Goal: Task Accomplishment & Management: Manage account settings

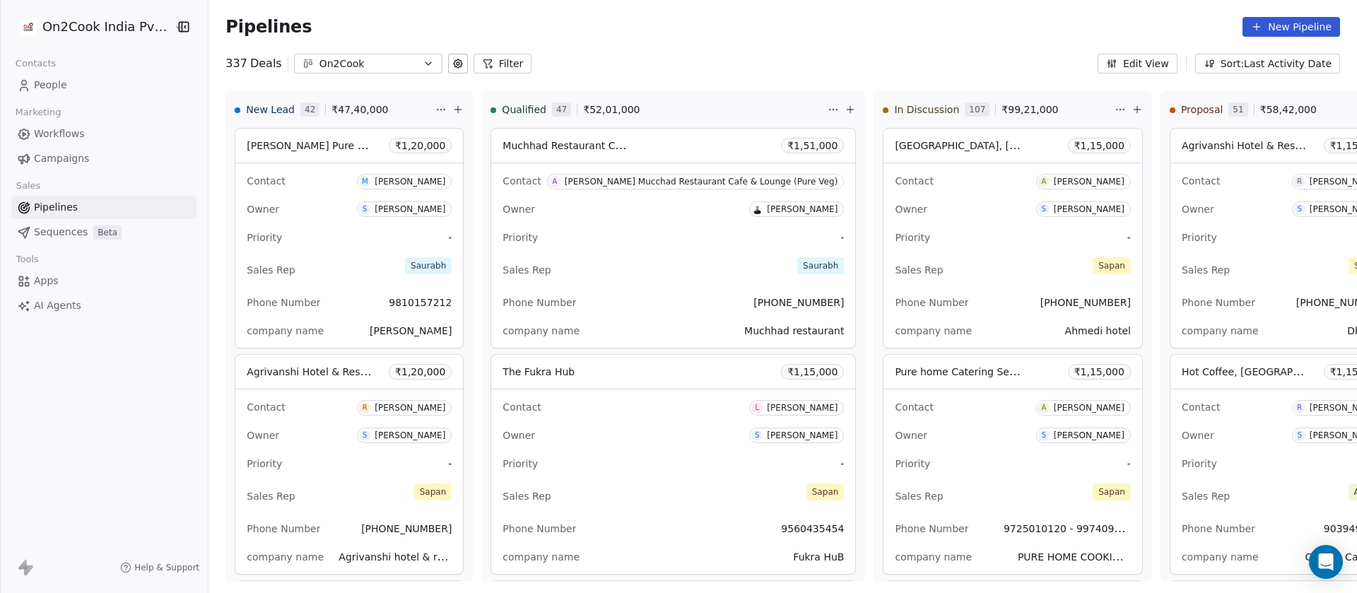
click at [512, 61] on button "Filter" at bounding box center [502, 64] width 59 height 20
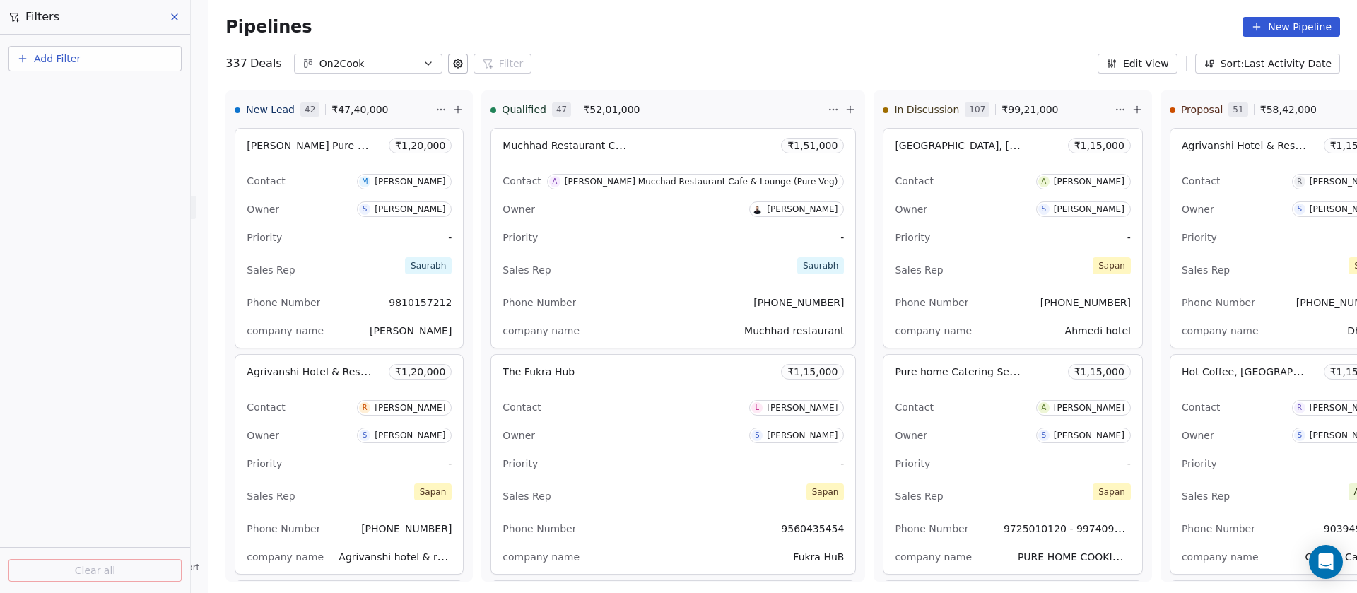
click at [139, 69] on button "Add Filter" at bounding box center [94, 58] width 173 height 25
click at [122, 90] on div "Deal properties" at bounding box center [94, 92] width 143 height 15
type input "*****"
click at [72, 145] on div "Owner" at bounding box center [94, 143] width 143 height 14
click at [66, 141] on div "Is" at bounding box center [95, 150] width 148 height 23
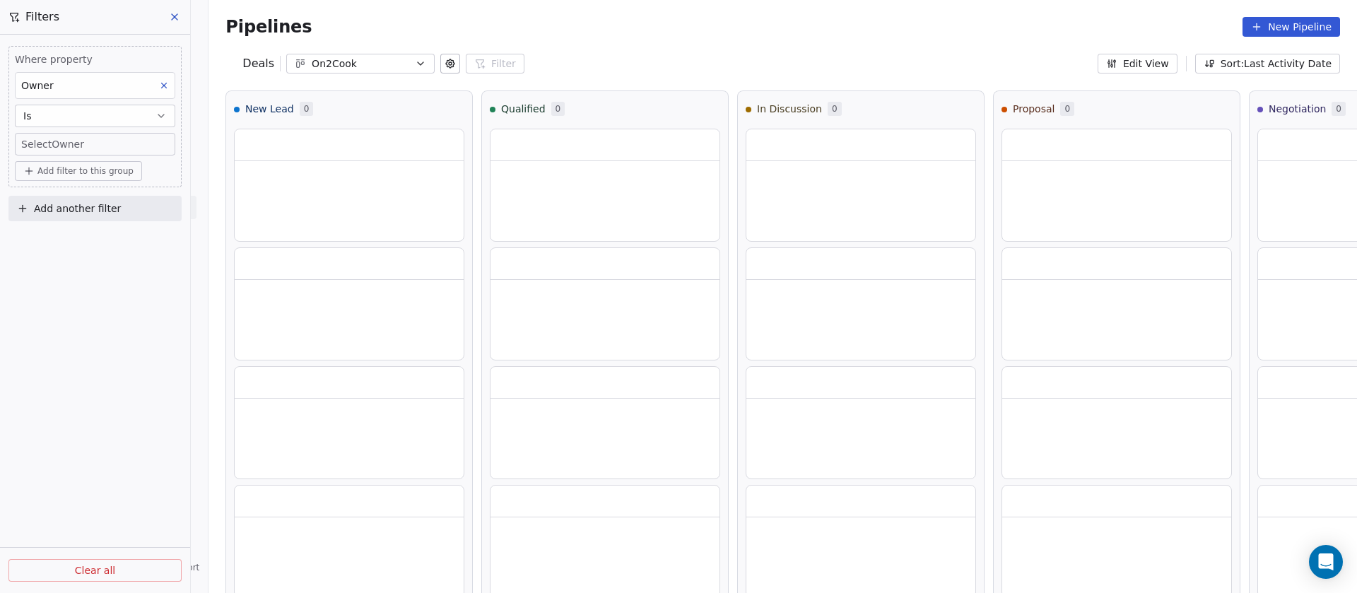
click at [77, 146] on body "On2Cook India Pvt. Ltd. Contacts People Marketing Workflows Campaigns Sales Pip…" at bounding box center [678, 296] width 1357 height 593
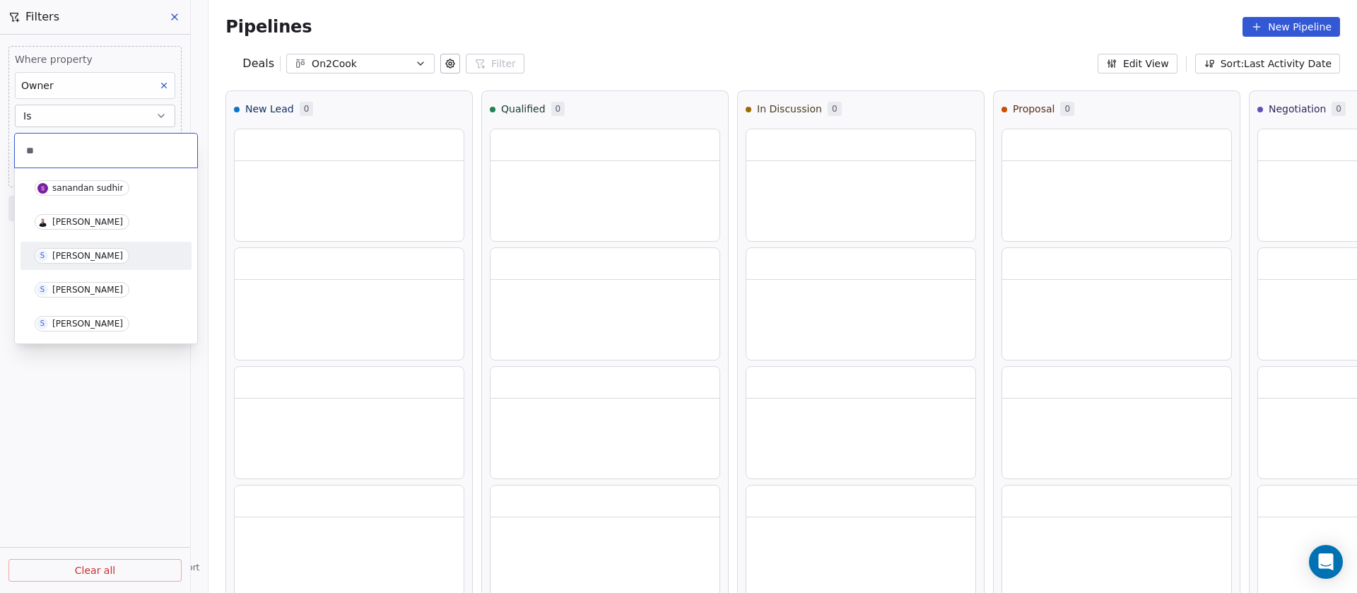
type input "**"
click at [78, 262] on span "S Sapan Vyas" at bounding box center [82, 256] width 95 height 16
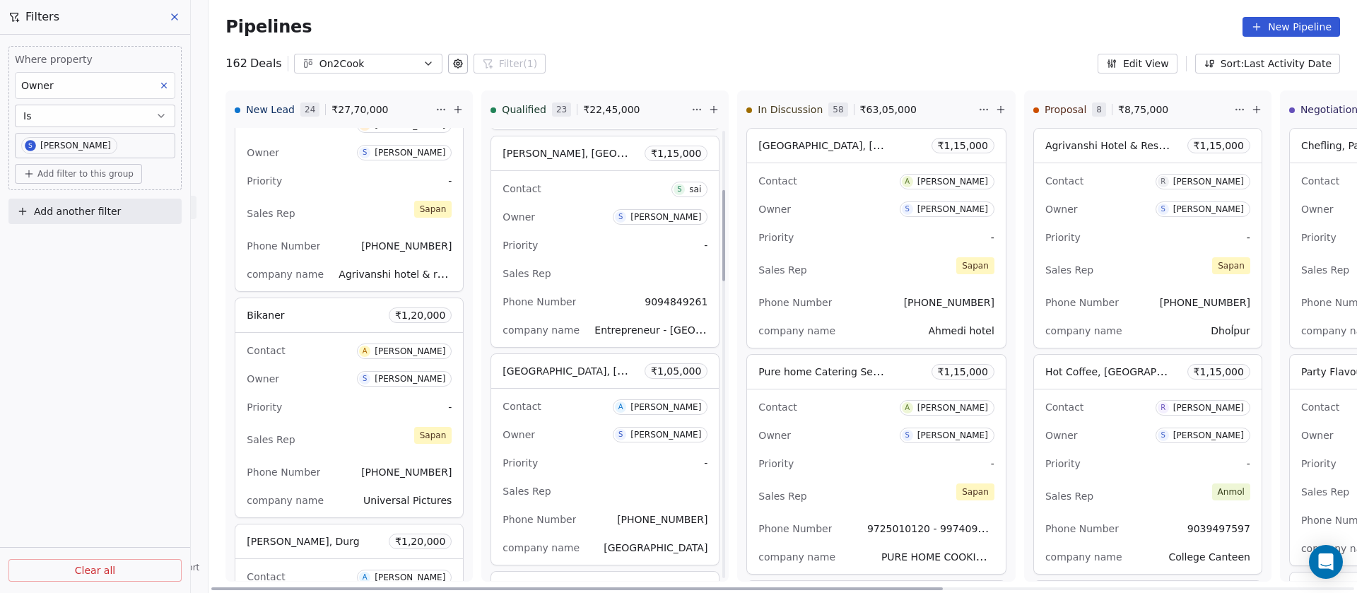
scroll to position [283, 0]
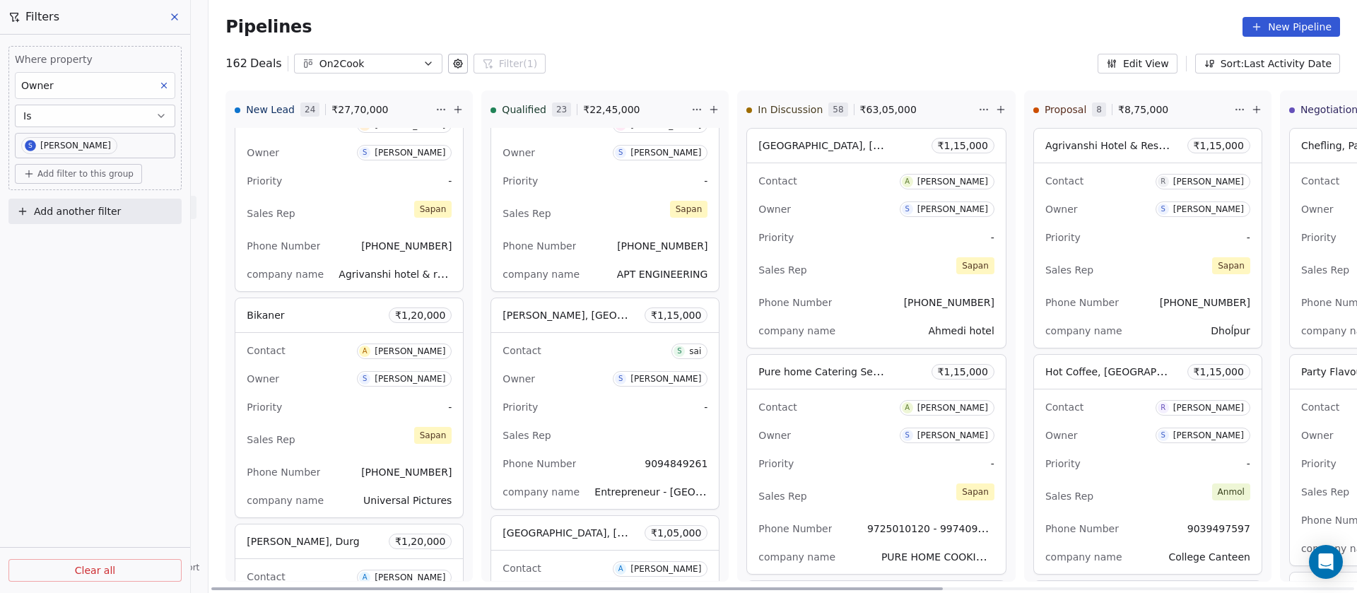
click at [593, 386] on div "Owner S Sapan Vyas" at bounding box center [604, 378] width 205 height 23
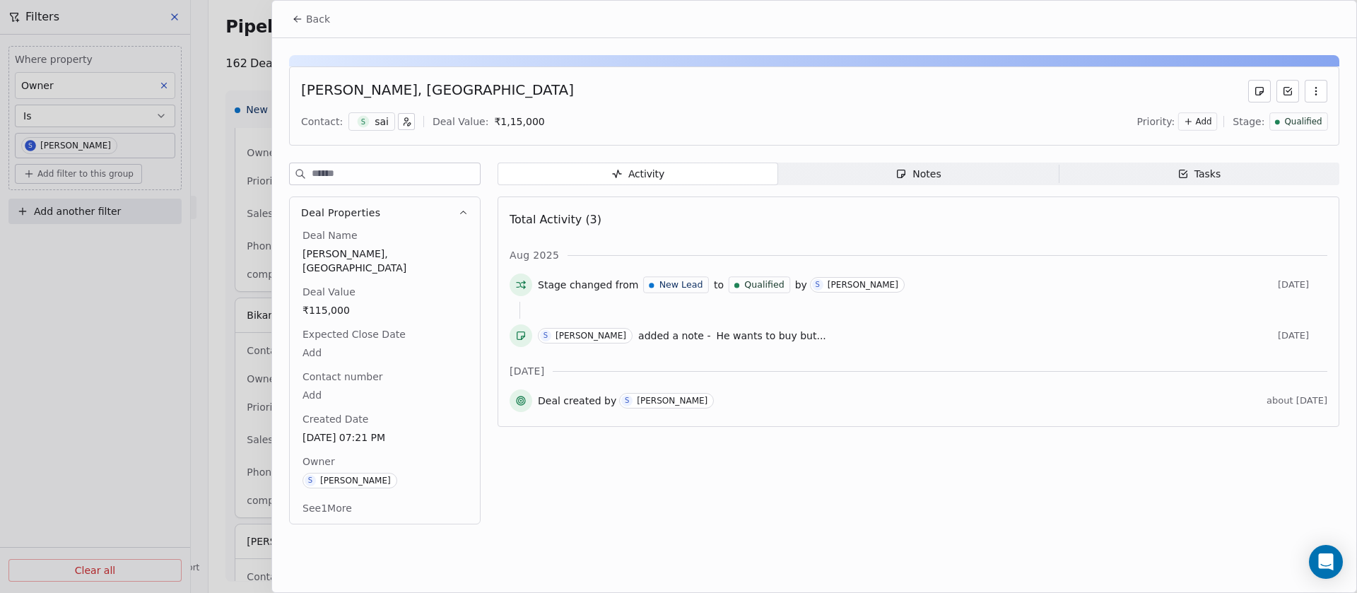
click at [304, 11] on button "Back" at bounding box center [310, 18] width 55 height 25
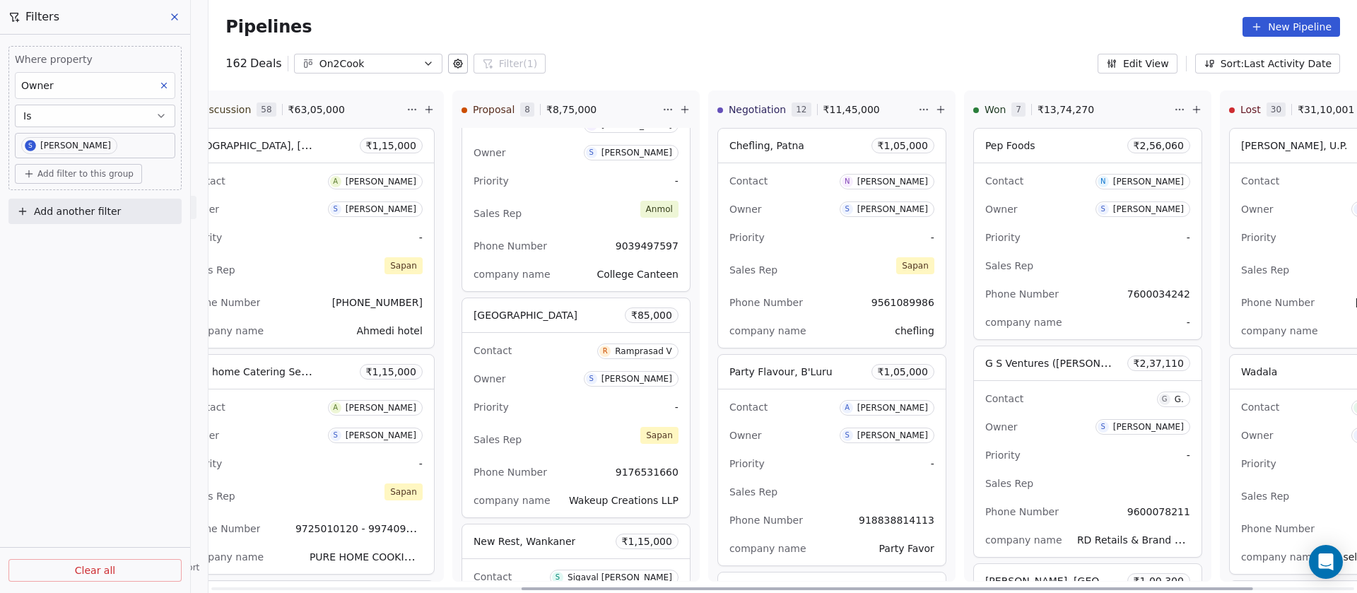
scroll to position [0, 661]
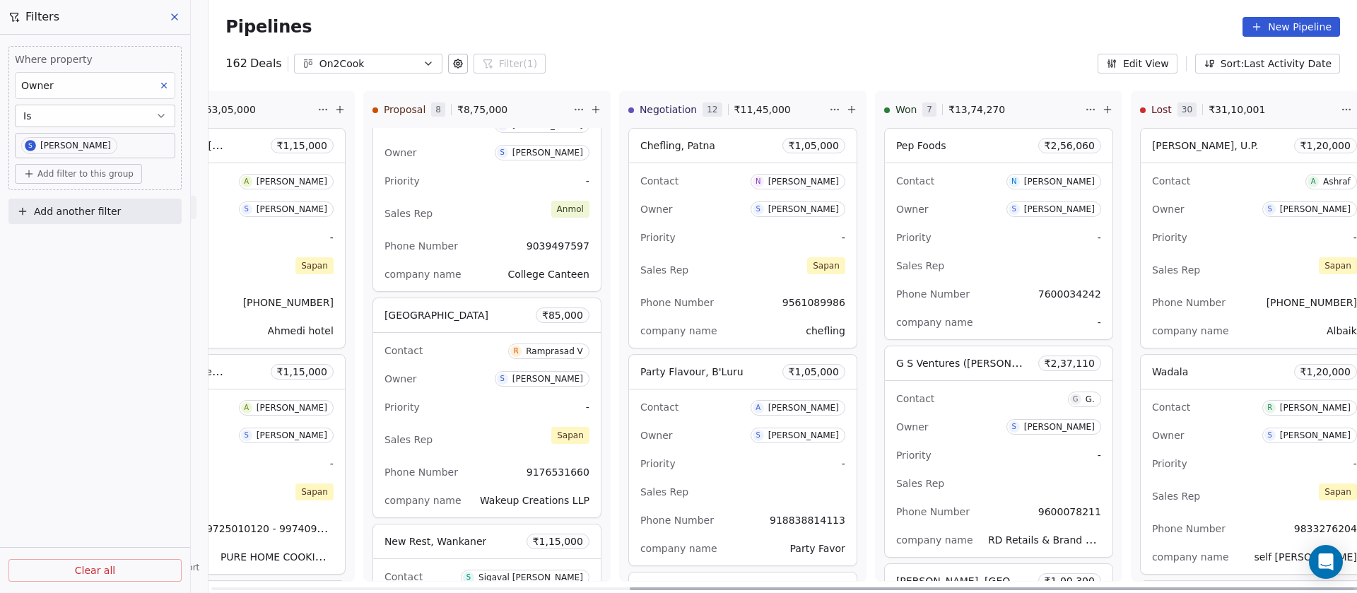
drag, startPoint x: 764, startPoint y: 589, endPoint x: 1243, endPoint y: 548, distance: 480.1
click at [1245, 587] on div at bounding box center [995, 588] width 731 height 3
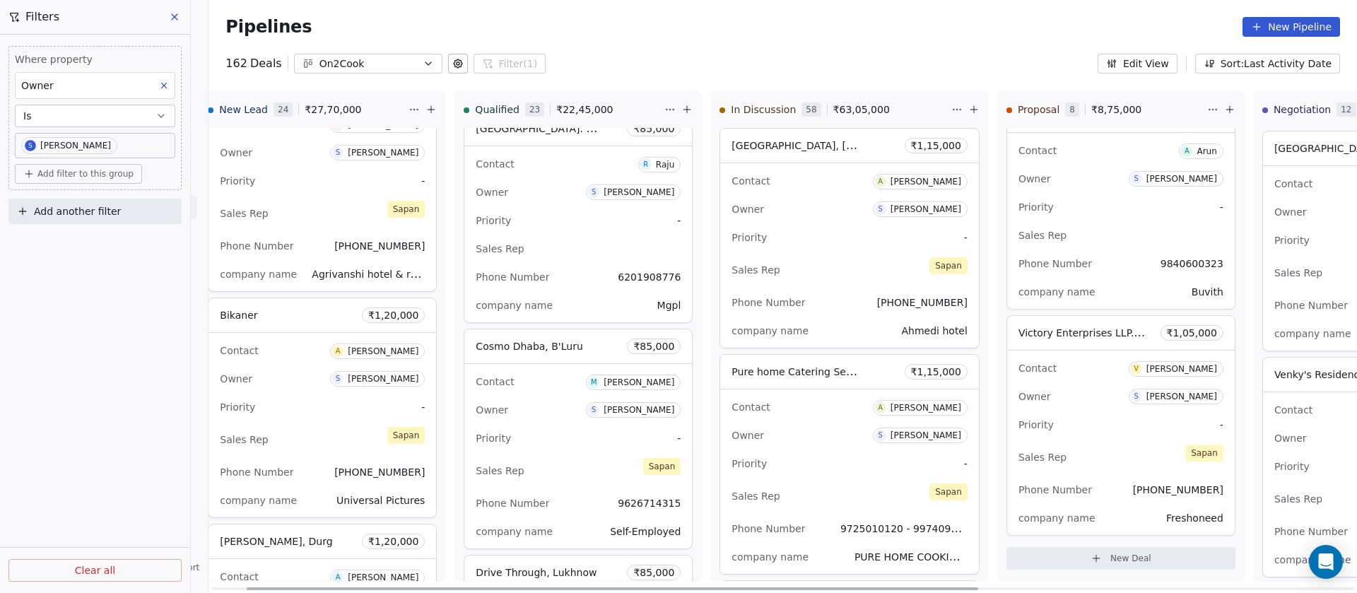
scroll to position [0, 0]
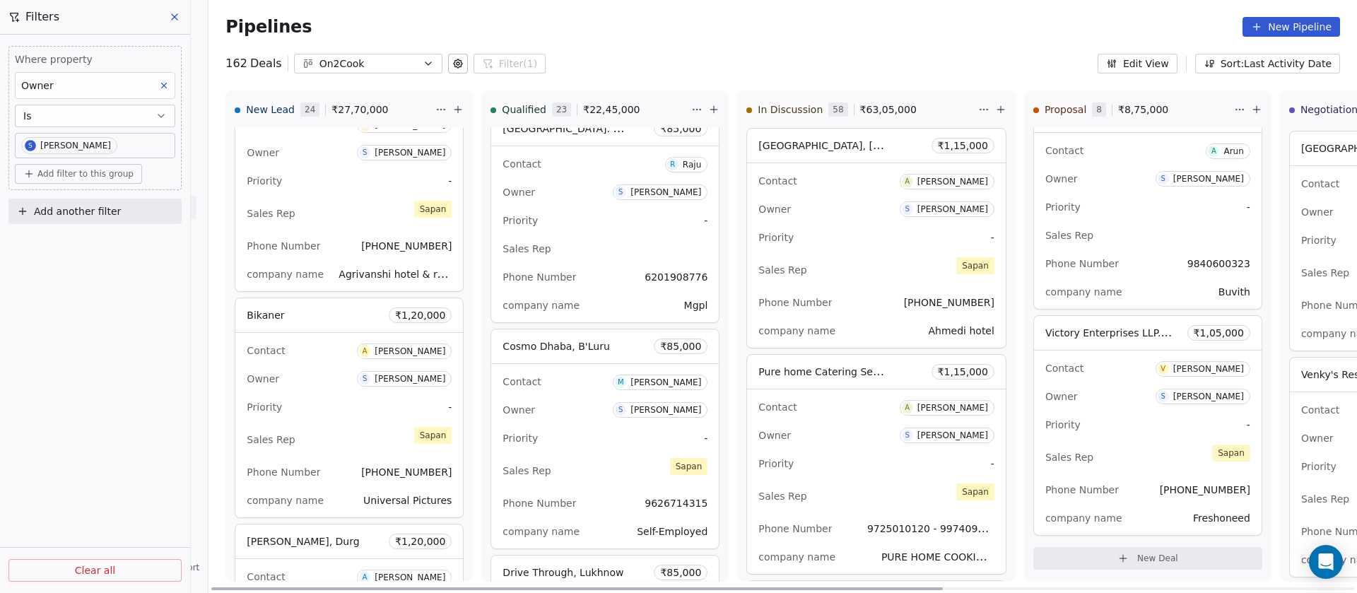
drag, startPoint x: 711, startPoint y: 587, endPoint x: 232, endPoint y: 572, distance: 478.6
click at [232, 587] on div at bounding box center [576, 588] width 731 height 3
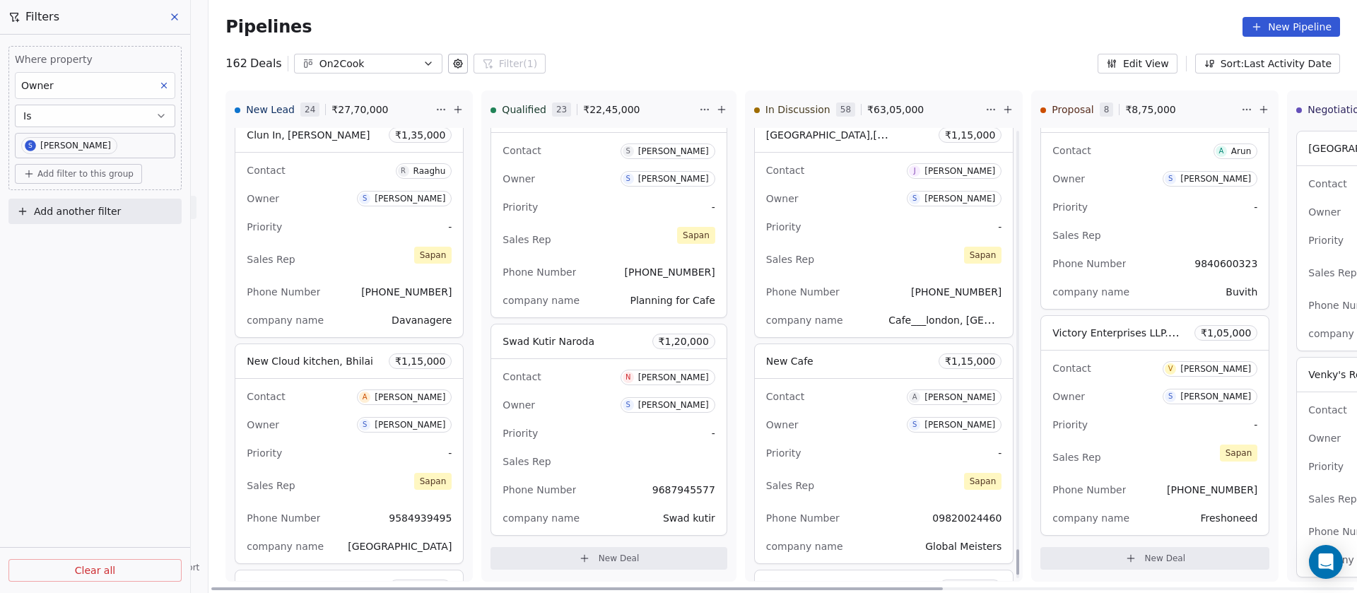
scroll to position [7395, 0]
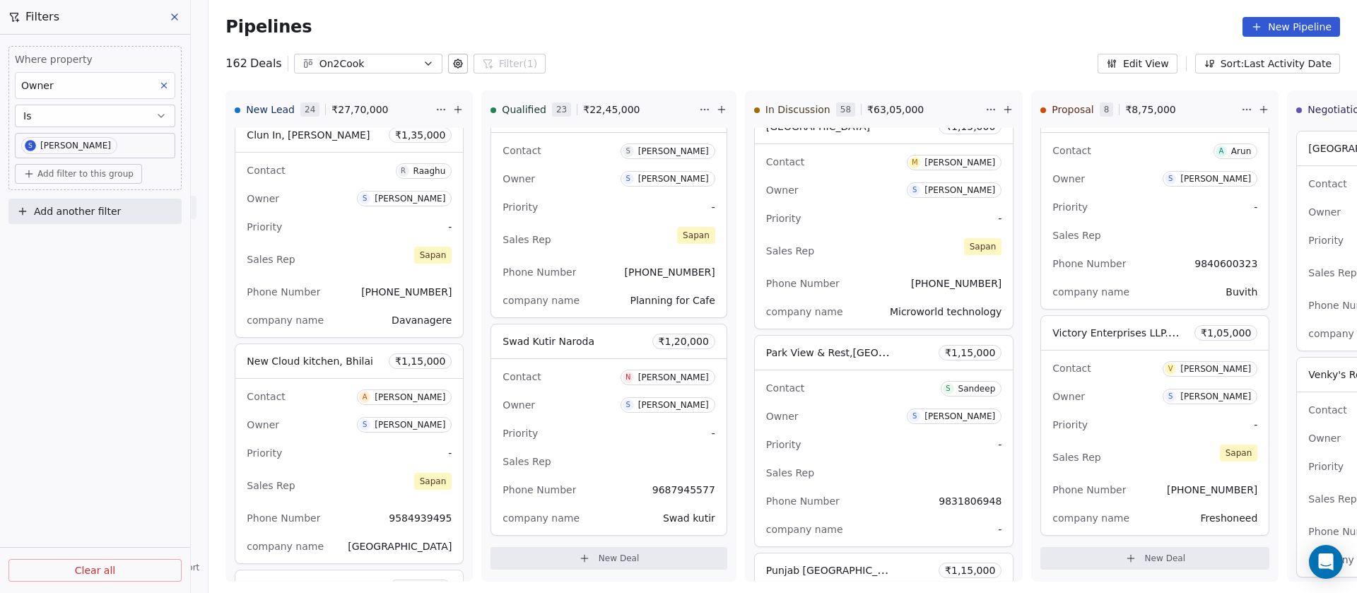
click at [105, 148] on body "On2Cook India Pvt. Ltd. Contacts People Marketing Workflows Campaigns Sales Pip…" at bounding box center [678, 296] width 1357 height 593
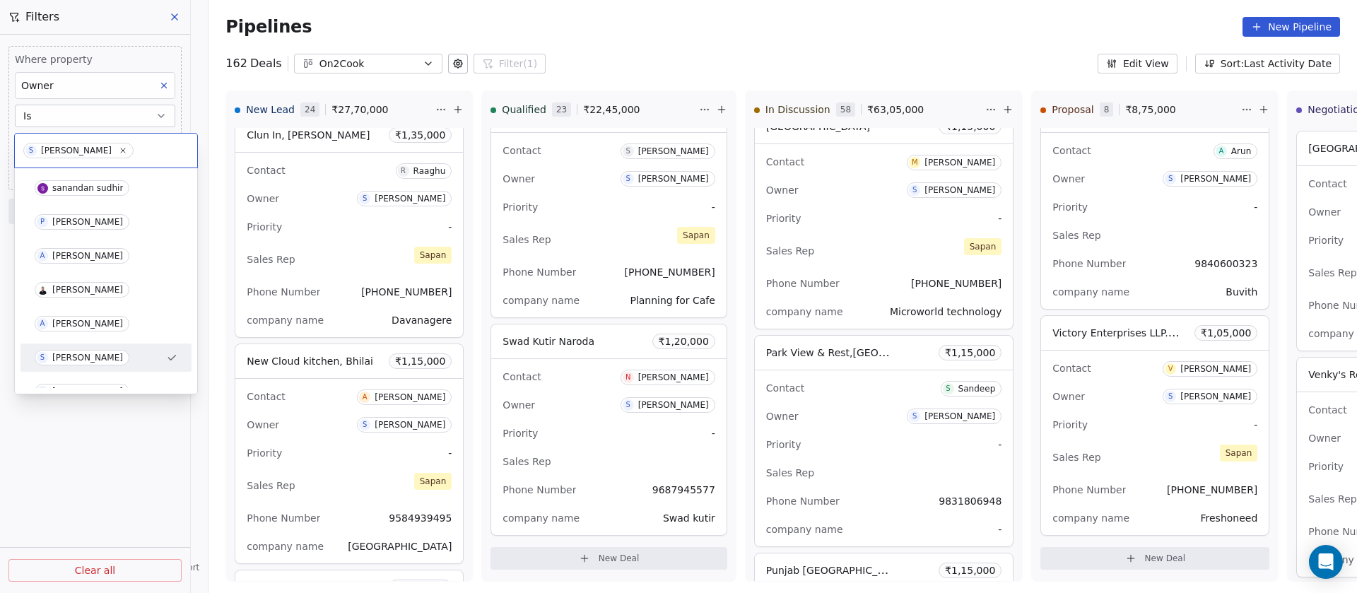
click at [81, 146] on div "[PERSON_NAME]" at bounding box center [76, 151] width 71 height 10
click at [118, 146] on icon at bounding box center [122, 150] width 9 height 9
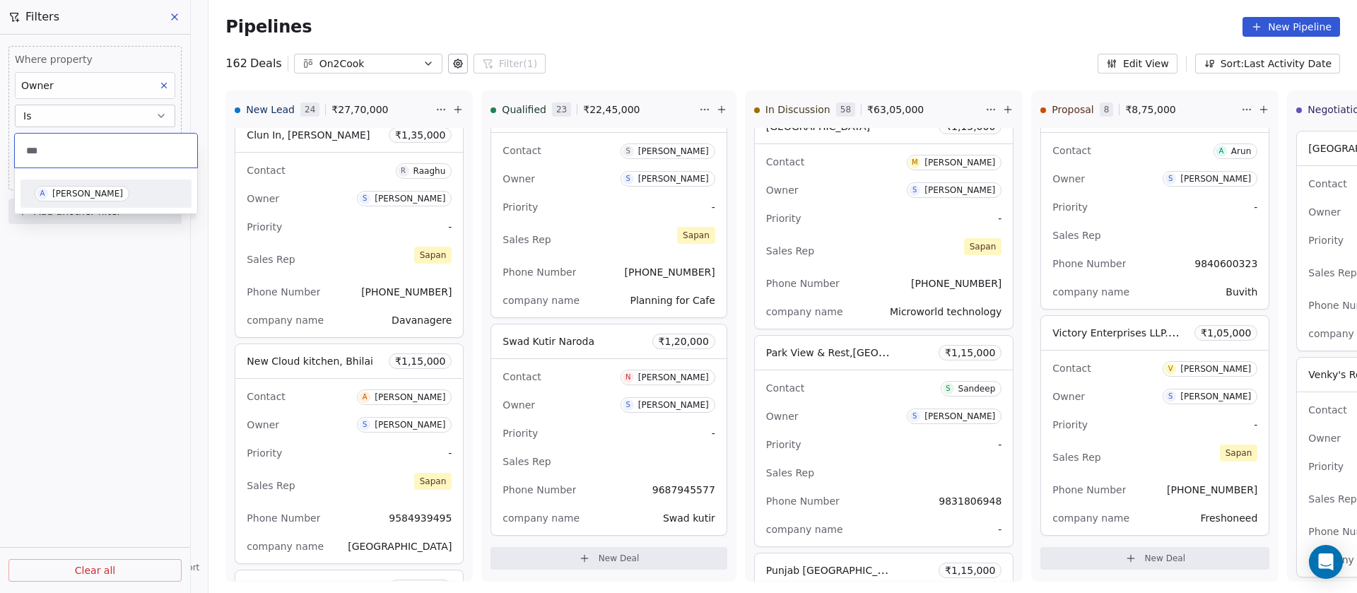
type input "***"
click at [100, 187] on span "A Anmol Soni" at bounding box center [82, 194] width 95 height 16
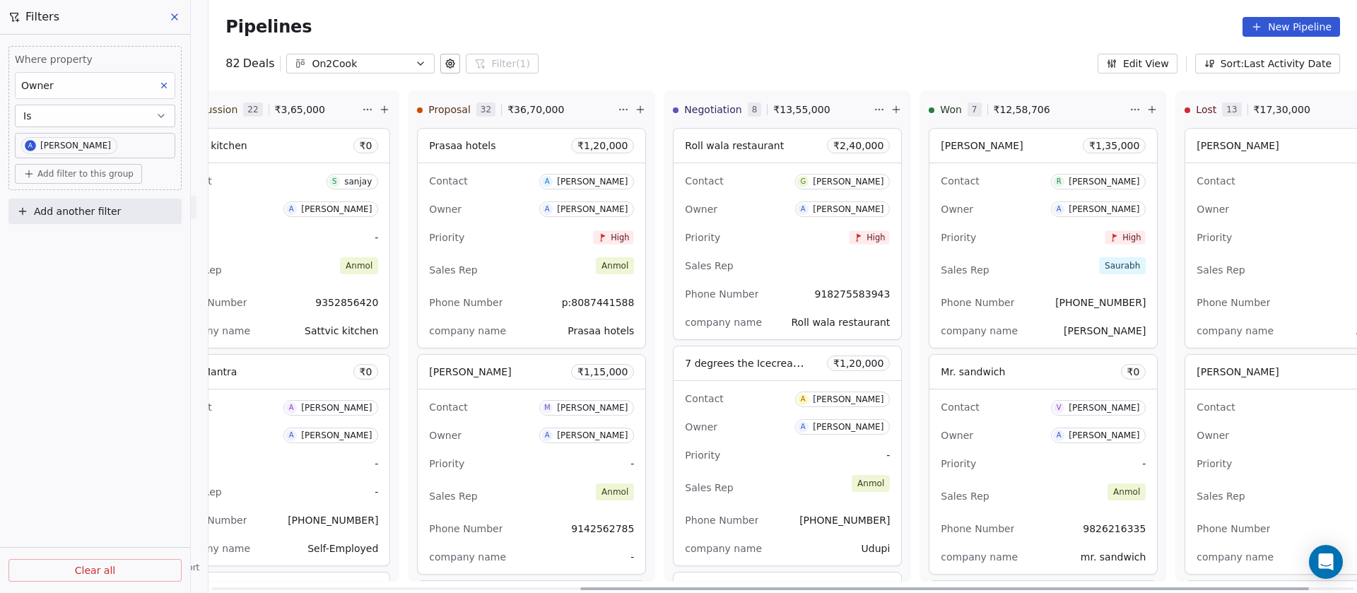
scroll to position [0, 668]
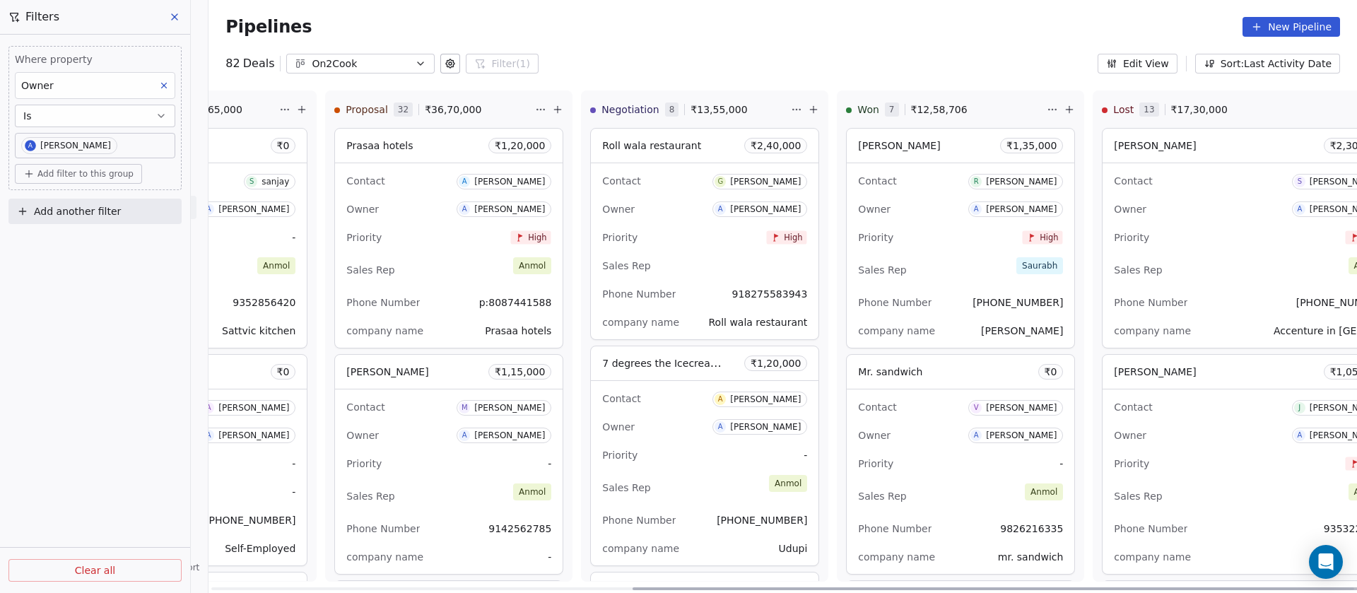
drag, startPoint x: 685, startPoint y: 587, endPoint x: 1183, endPoint y: 578, distance: 498.9
click at [1183, 587] on div at bounding box center [996, 588] width 728 height 3
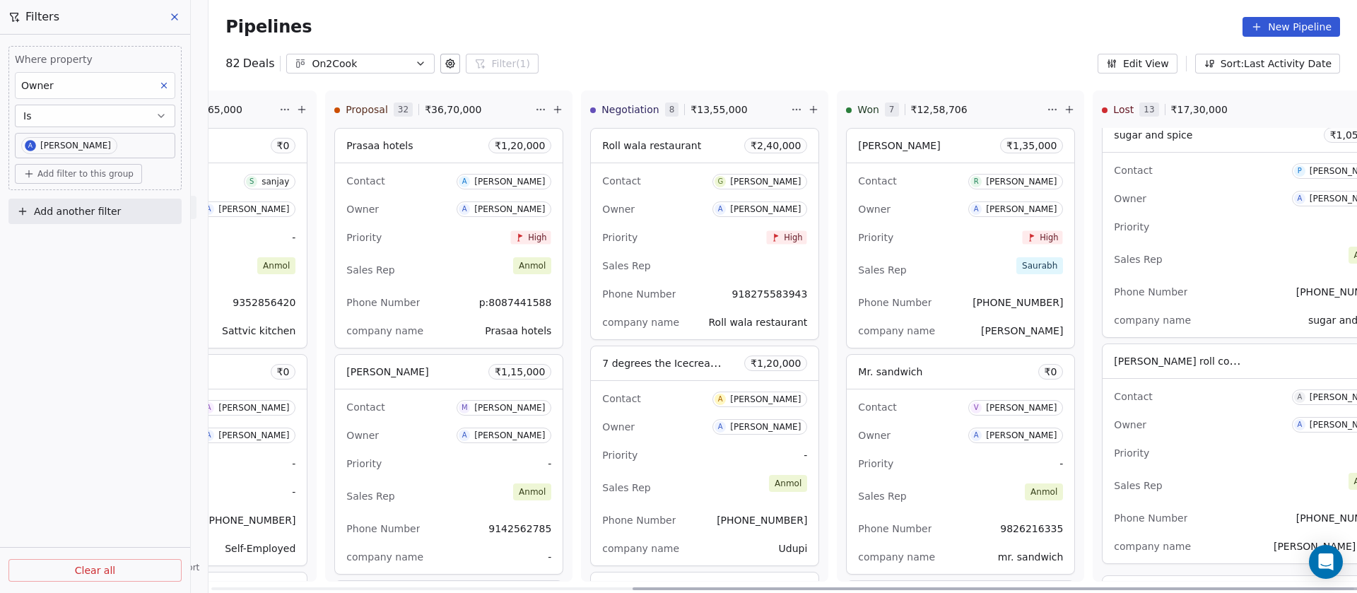
scroll to position [2175, 0]
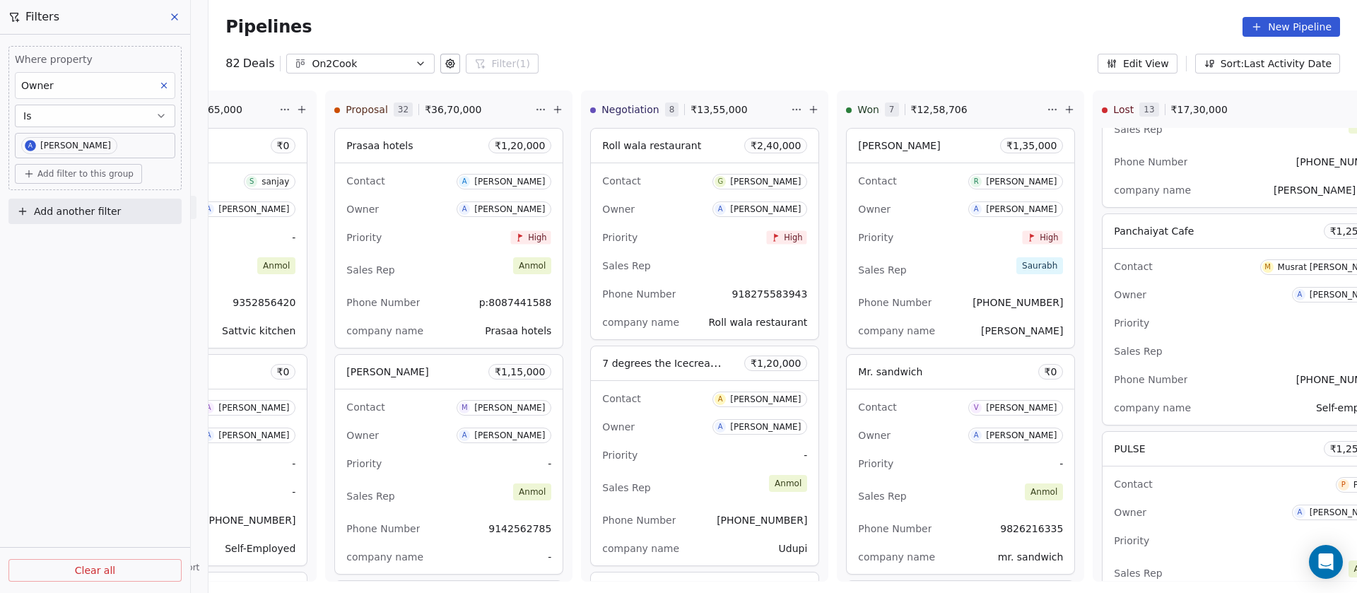
click at [98, 141] on body "On2Cook India Pvt. Ltd. Contacts People Marketing Workflows Campaigns Sales Pip…" at bounding box center [678, 296] width 1357 height 593
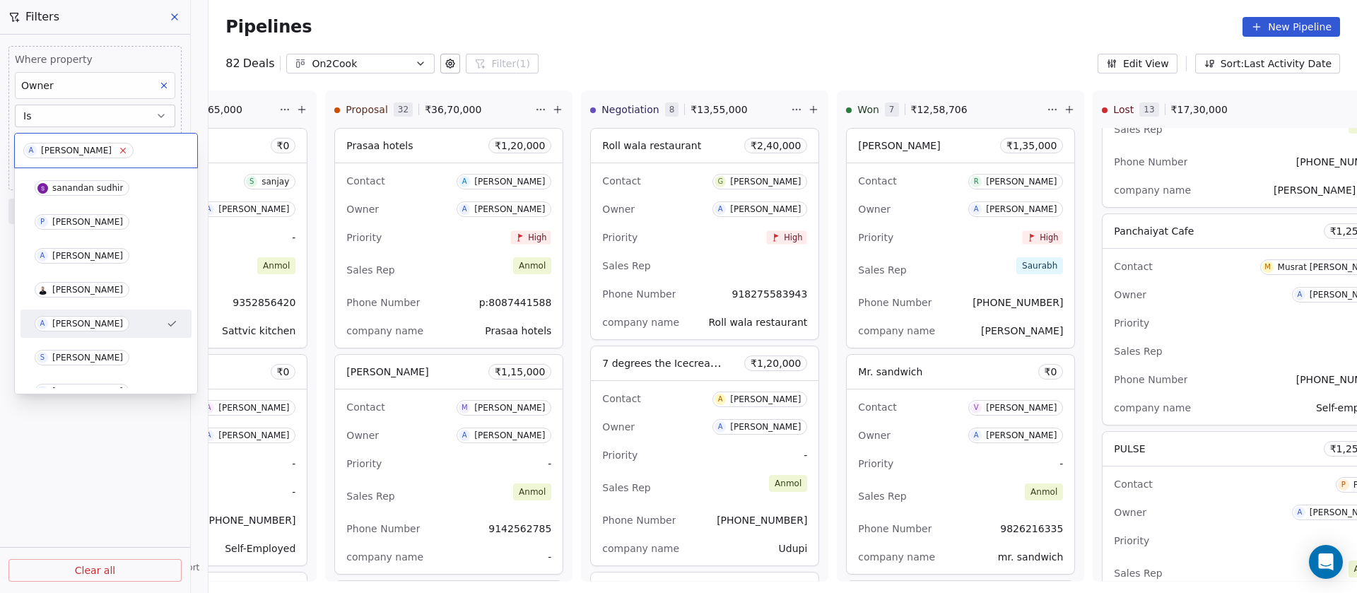
click at [118, 152] on icon at bounding box center [122, 150] width 9 height 9
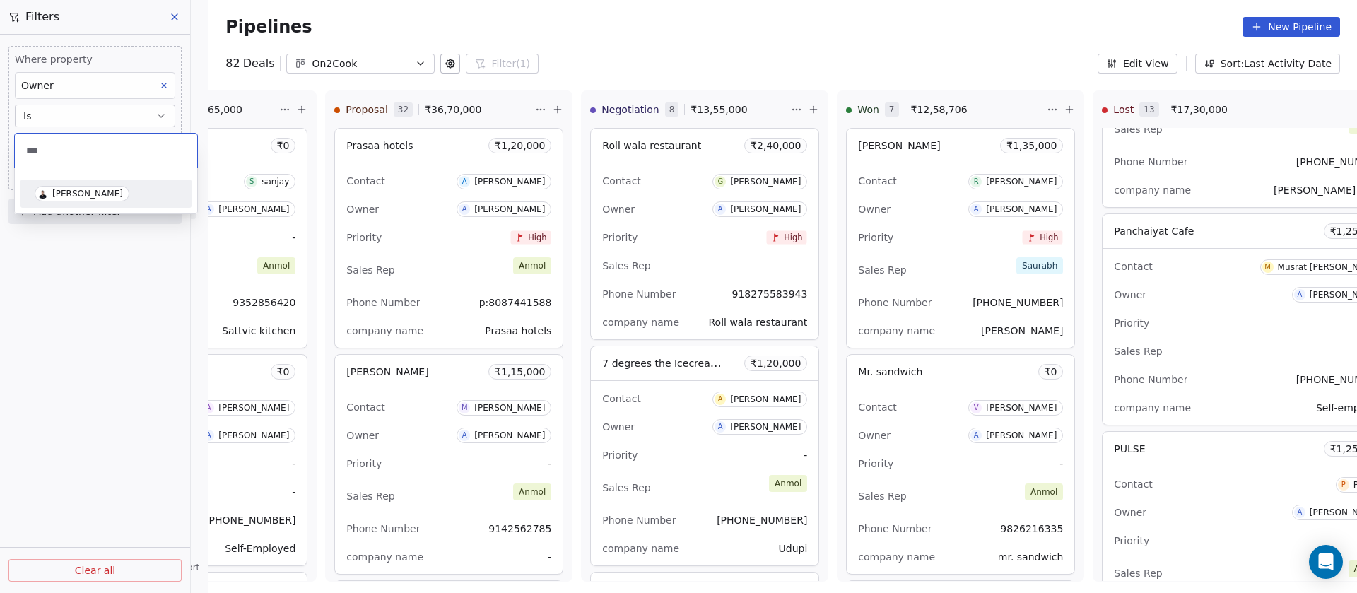
type input "***"
click at [108, 184] on div "[PERSON_NAME]" at bounding box center [106, 193] width 160 height 23
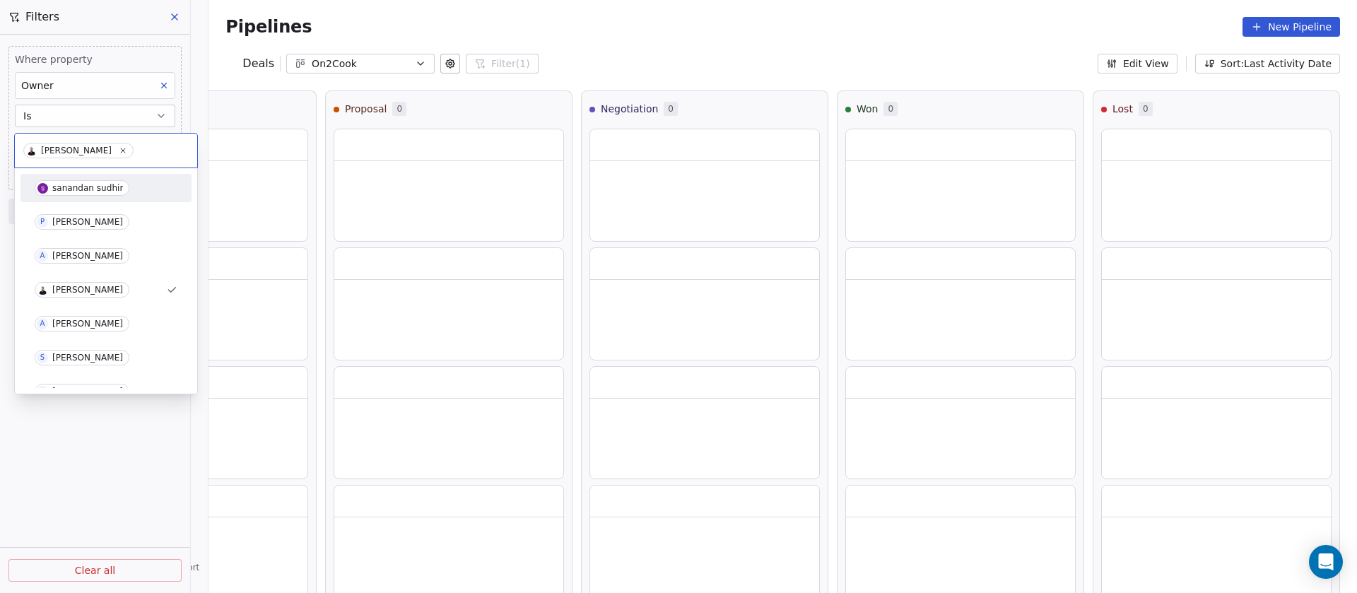
scroll to position [0, 661]
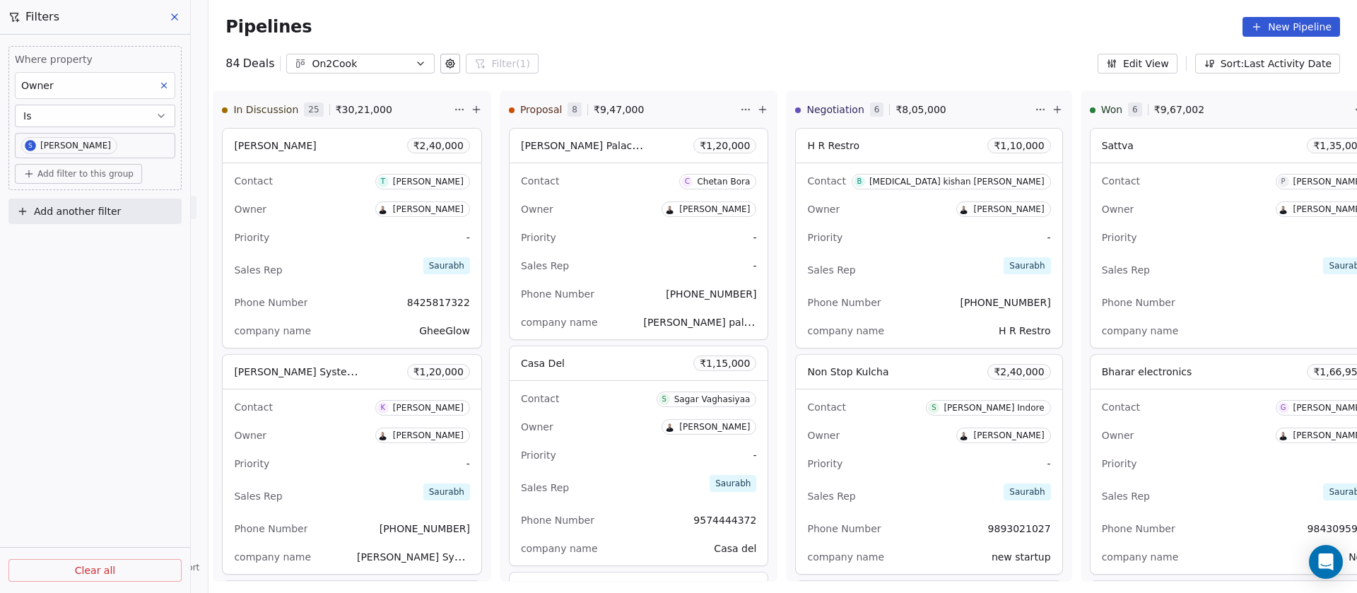
click at [1244, 58] on button "Sort: Last Activity Date" at bounding box center [1267, 64] width 145 height 20
click at [1256, 163] on span "Expected Close Date" at bounding box center [1266, 162] width 103 height 15
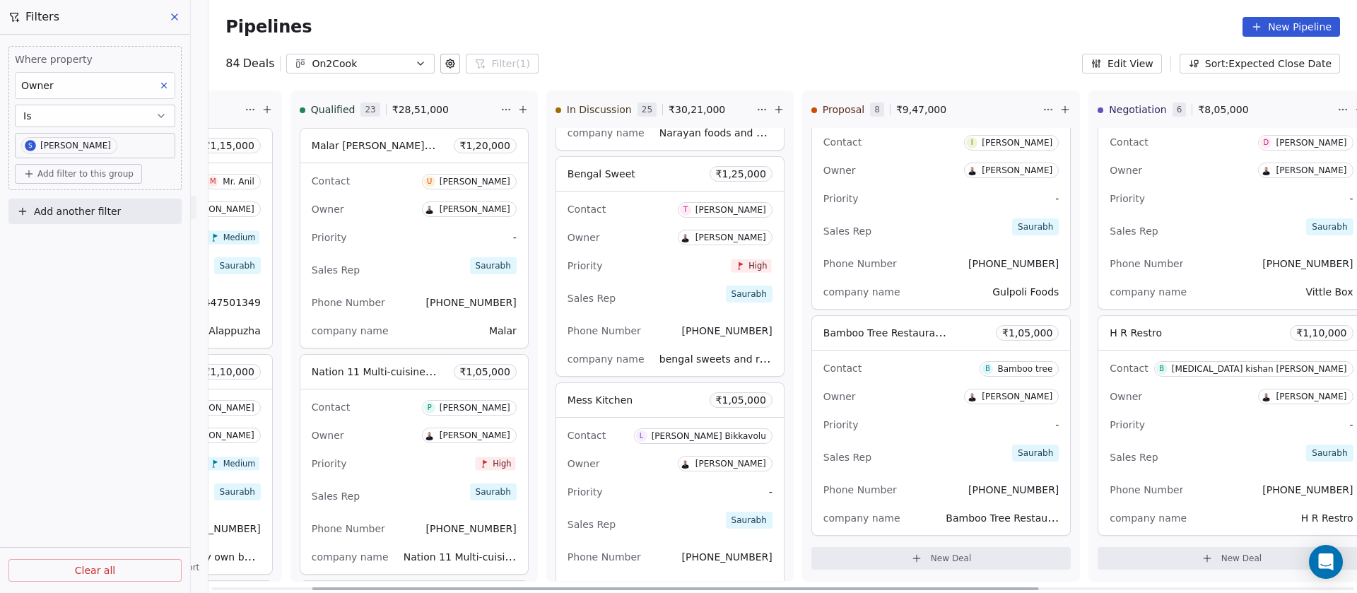
scroll to position [0, 153]
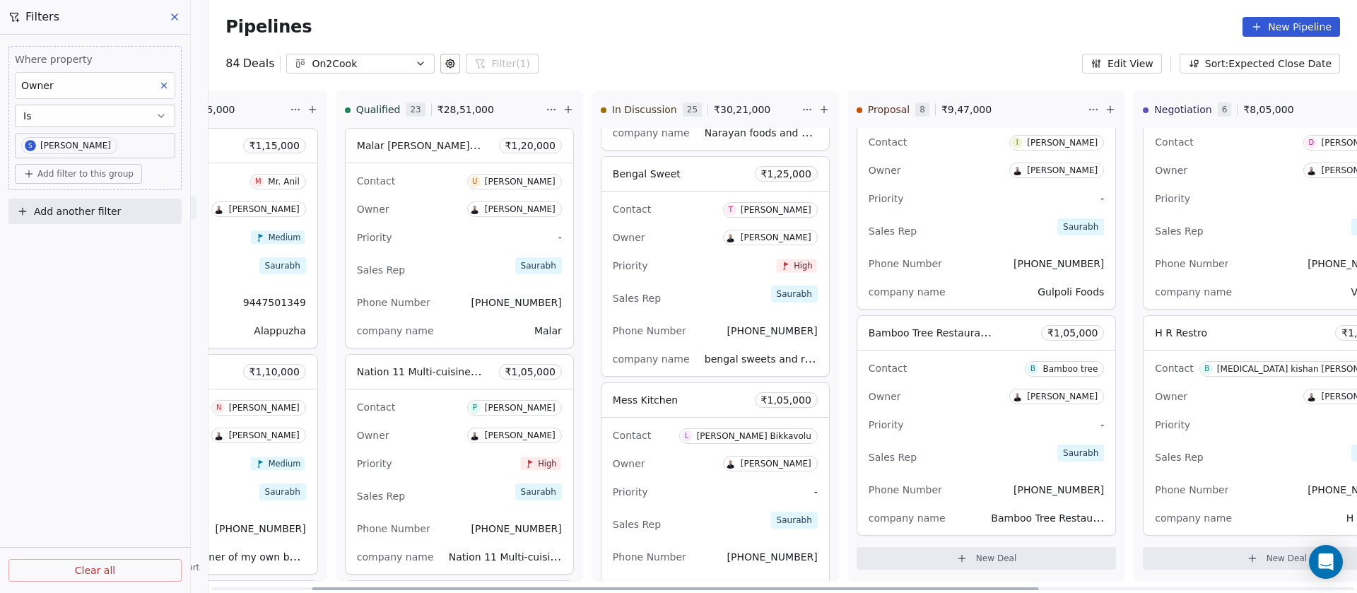
drag, startPoint x: 816, startPoint y: 590, endPoint x: 497, endPoint y: 587, distance: 318.7
click at [497, 587] on div at bounding box center [675, 588] width 726 height 3
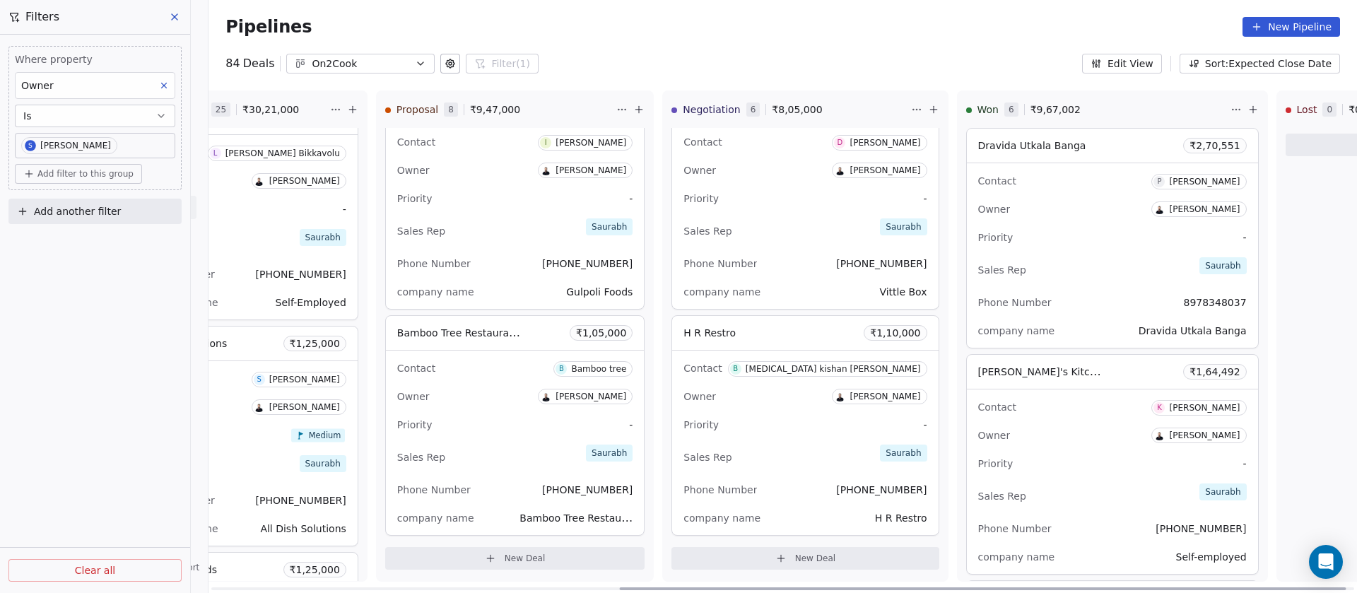
scroll to position [0, 674]
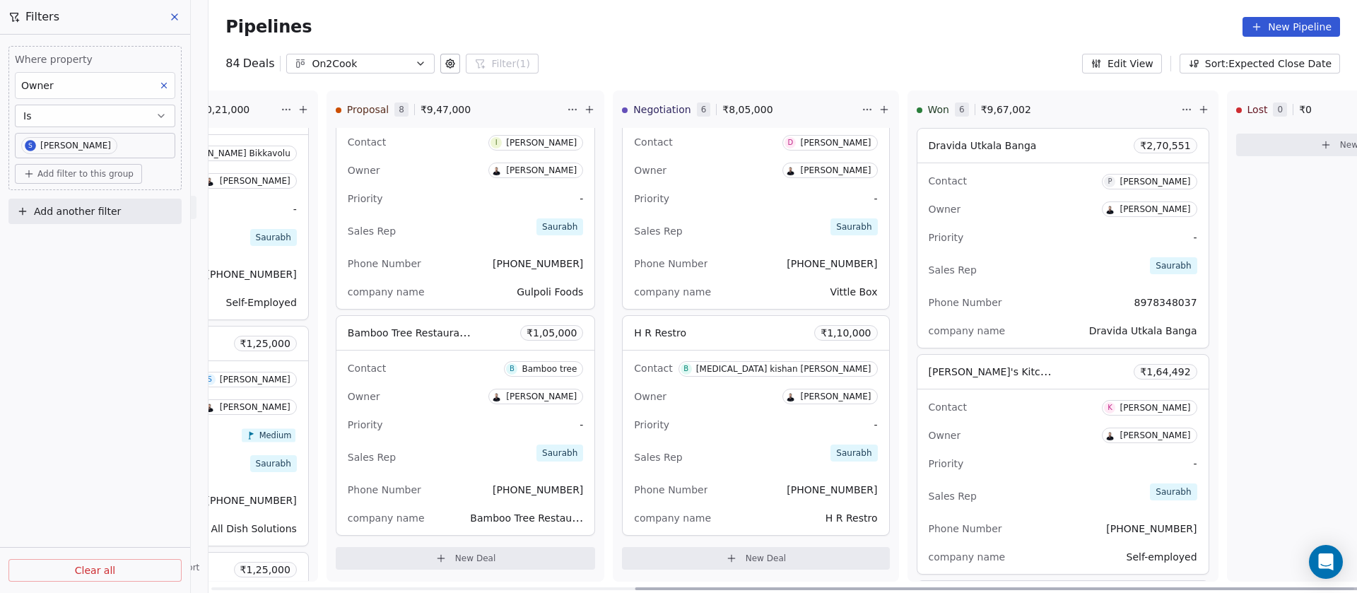
drag, startPoint x: 810, startPoint y: 586, endPoint x: 1239, endPoint y: 369, distance: 481.2
click at [1239, 587] on div at bounding box center [998, 588] width 726 height 3
click at [1340, 142] on span "New Deal" at bounding box center [1360, 144] width 41 height 11
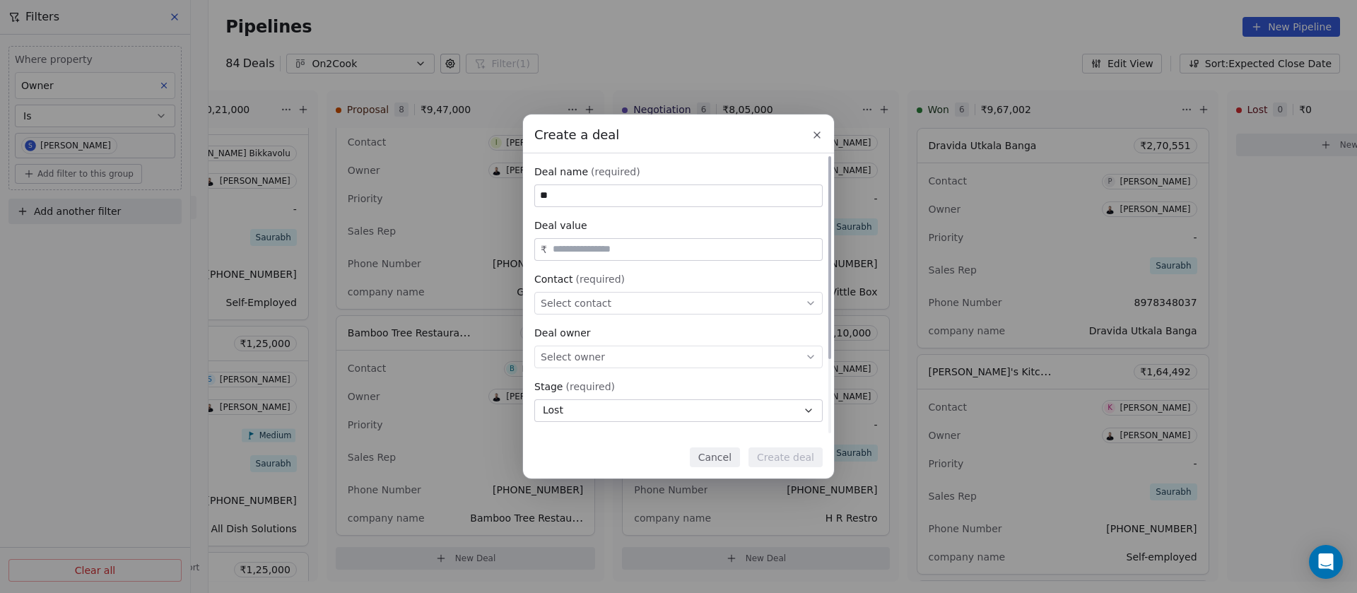
type input "*"
type input "**********"
type input "********"
click at [654, 296] on div "Select contact" at bounding box center [678, 303] width 288 height 23
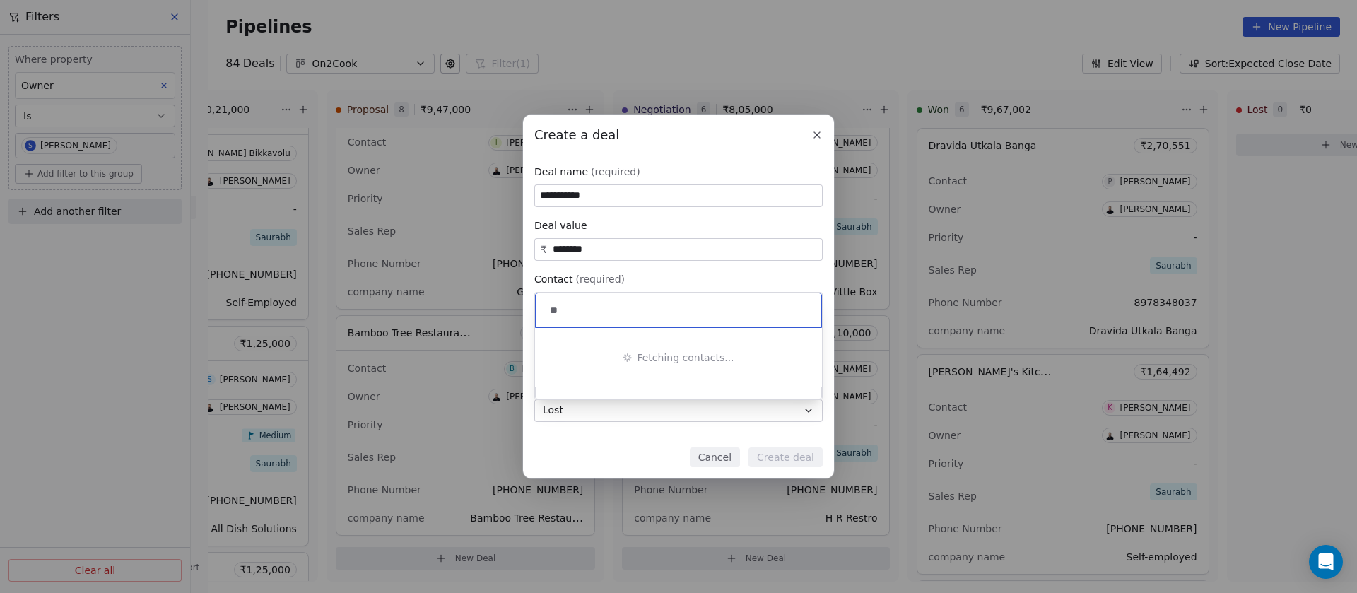
type input "*"
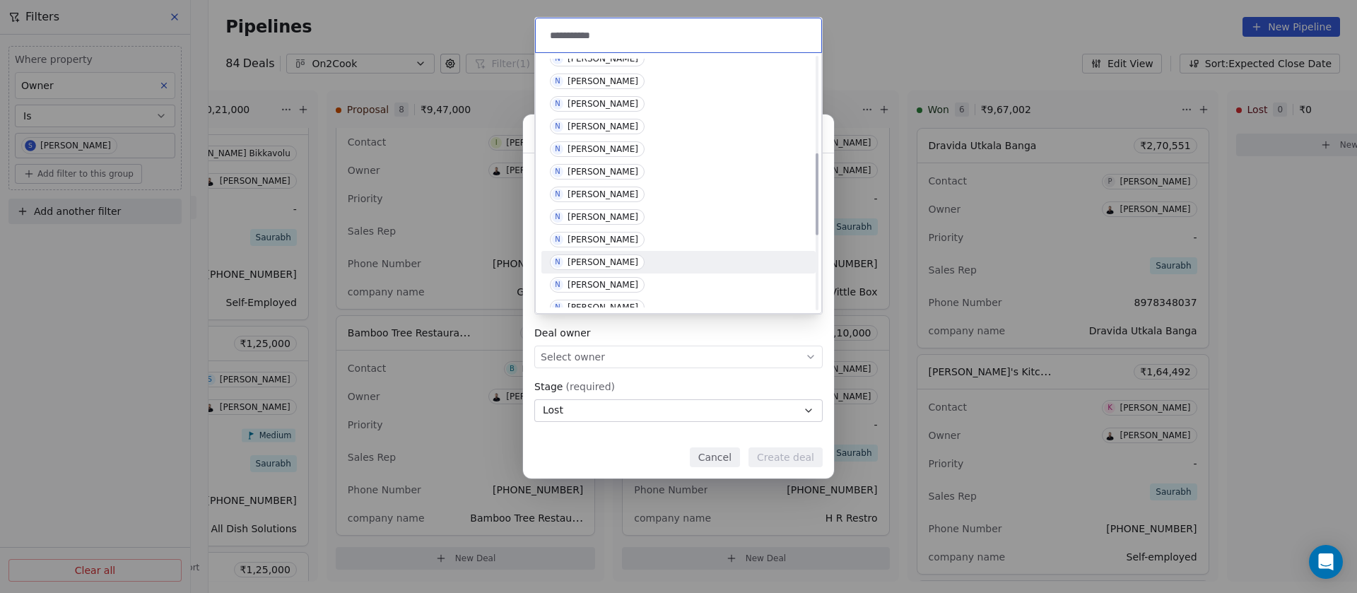
scroll to position [424, 0]
type input "**********"
click at [603, 143] on div "[PERSON_NAME]" at bounding box center [602, 143] width 71 height 10
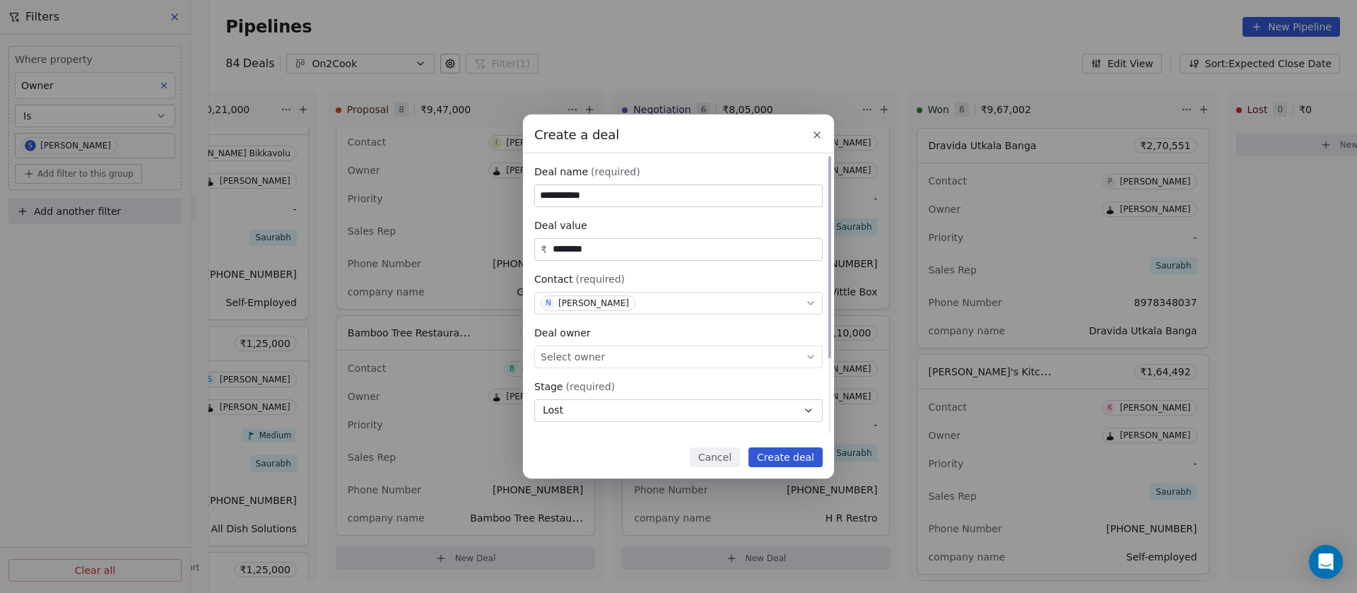
click at [622, 354] on div "Select owner" at bounding box center [678, 356] width 288 height 23
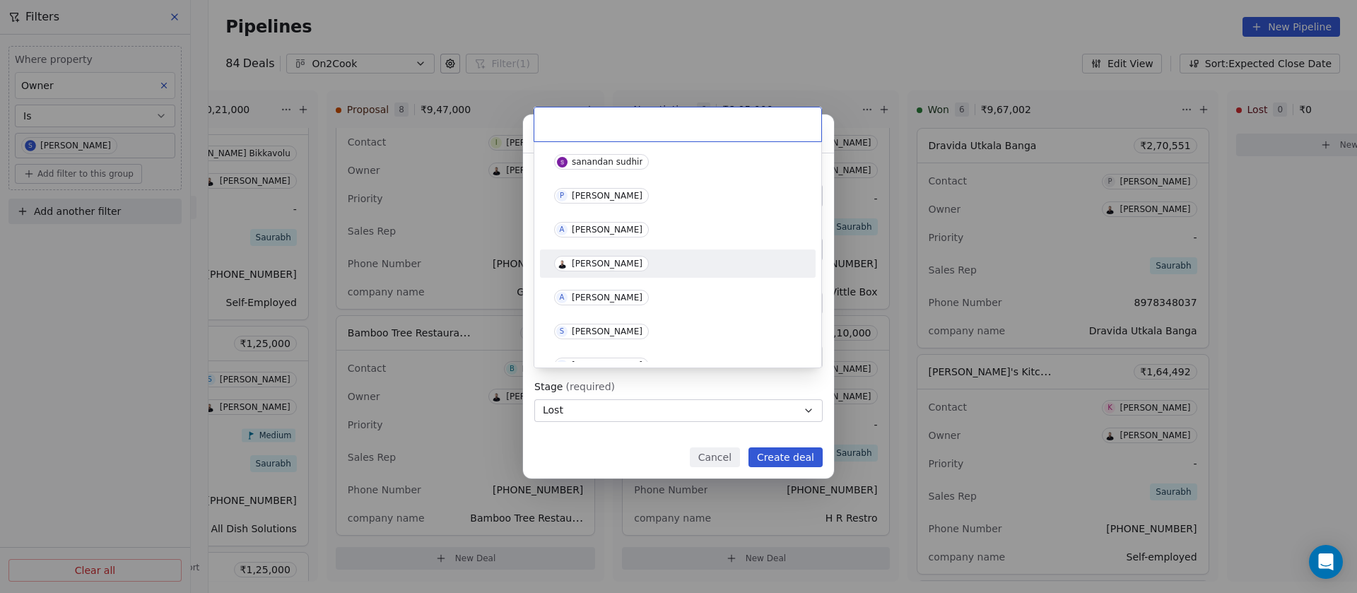
click at [604, 264] on div "[PERSON_NAME]" at bounding box center [607, 264] width 71 height 10
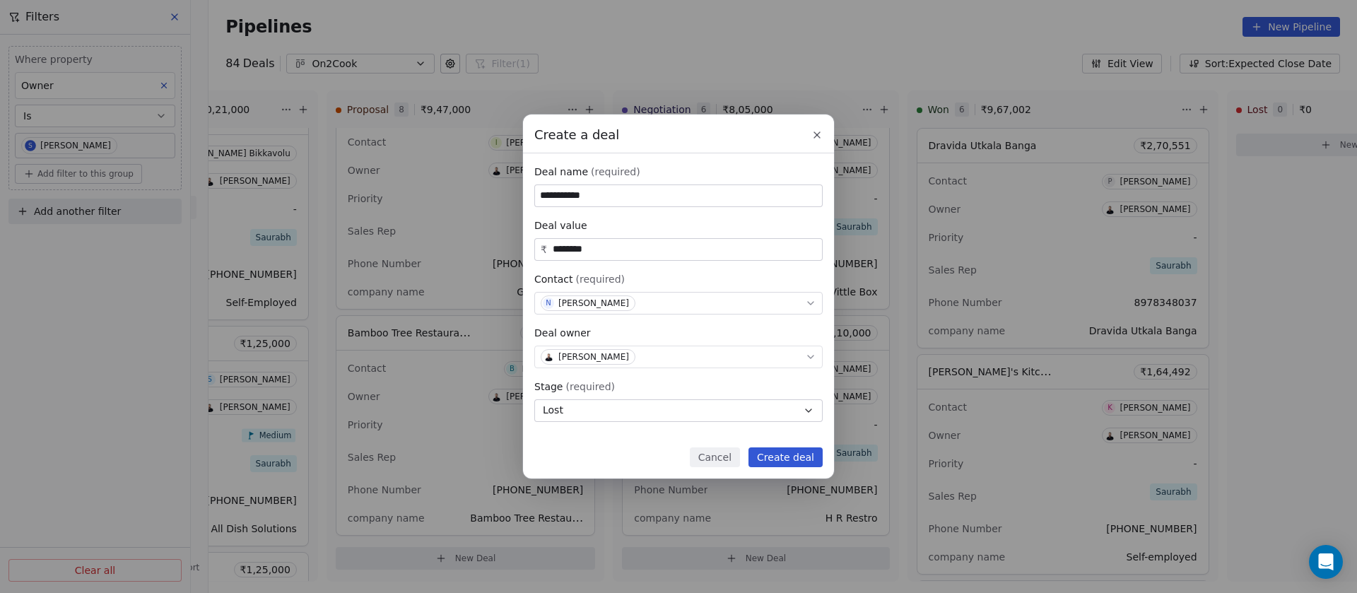
click at [781, 451] on button "Create deal" at bounding box center [785, 457] width 74 height 20
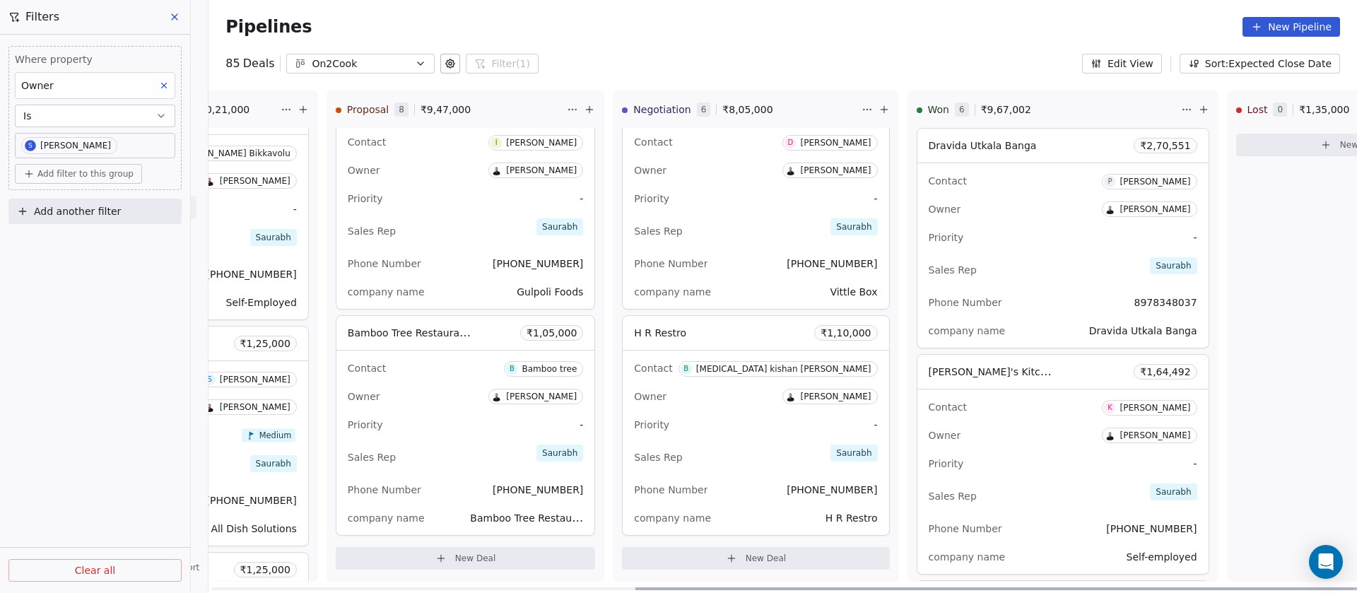
drag, startPoint x: 669, startPoint y: 336, endPoint x: 1030, endPoint y: 316, distance: 361.6
click at [1270, 256] on div "New Lead 16 ₹ 17,35,000 Mr Anil ₹ 1,15,000 Contact M Mr. Anil Owner Saurabh Sha…" at bounding box center [512, 341] width 1956 height 502
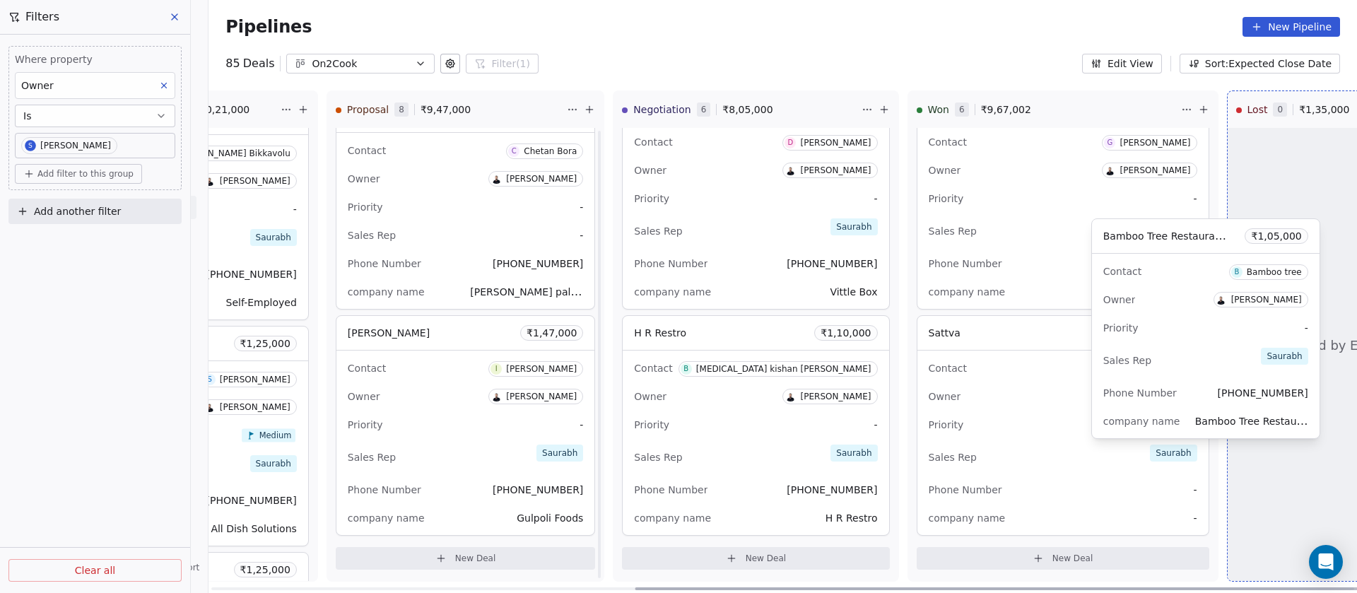
scroll to position [1161, 0]
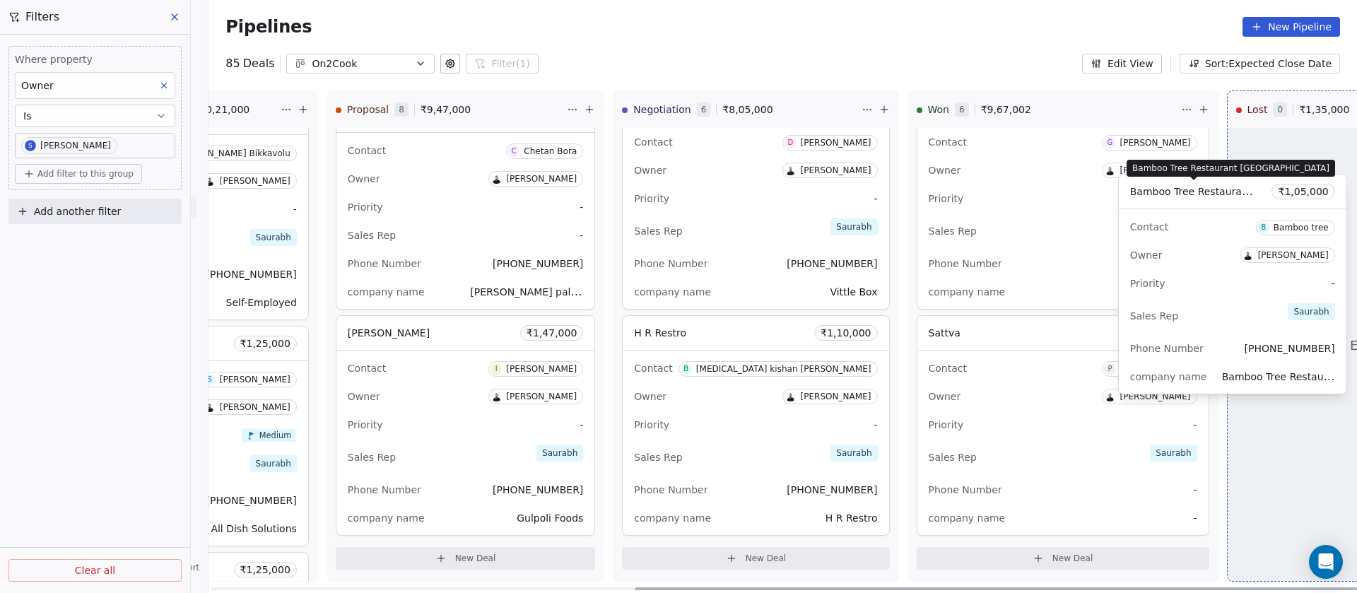
drag, startPoint x: 430, startPoint y: 333, endPoint x: 1221, endPoint y: 192, distance: 803.8
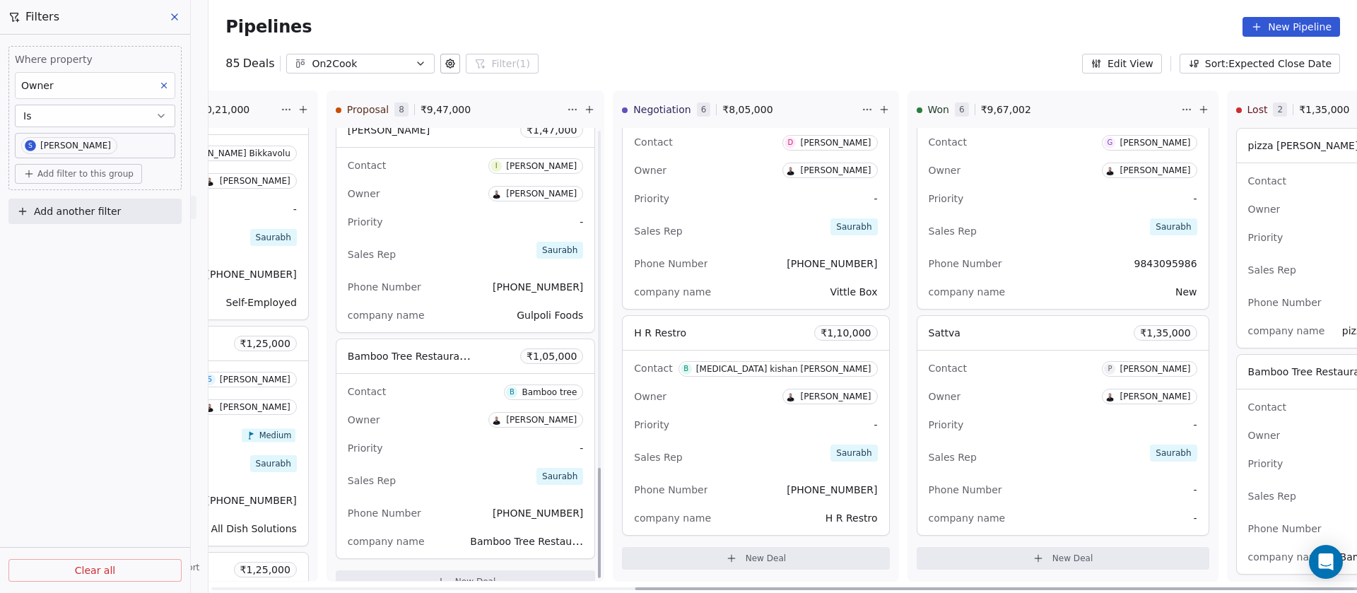
scroll to position [1387, 0]
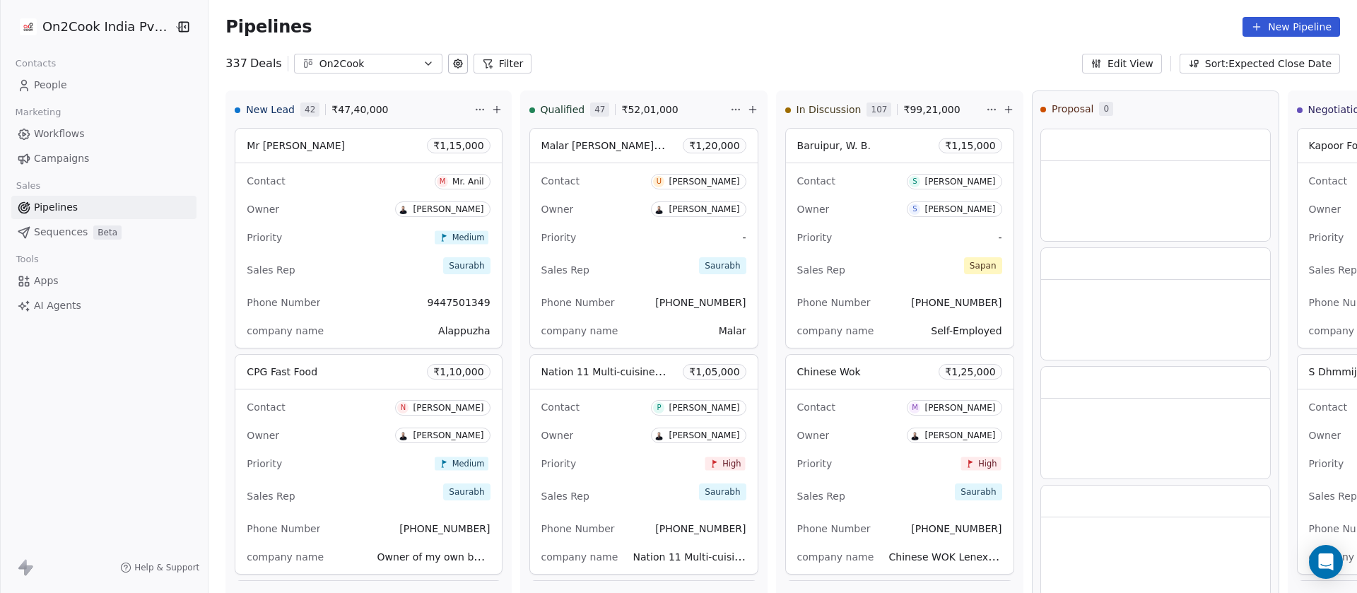
click at [66, 88] on link "People" at bounding box center [103, 84] width 185 height 23
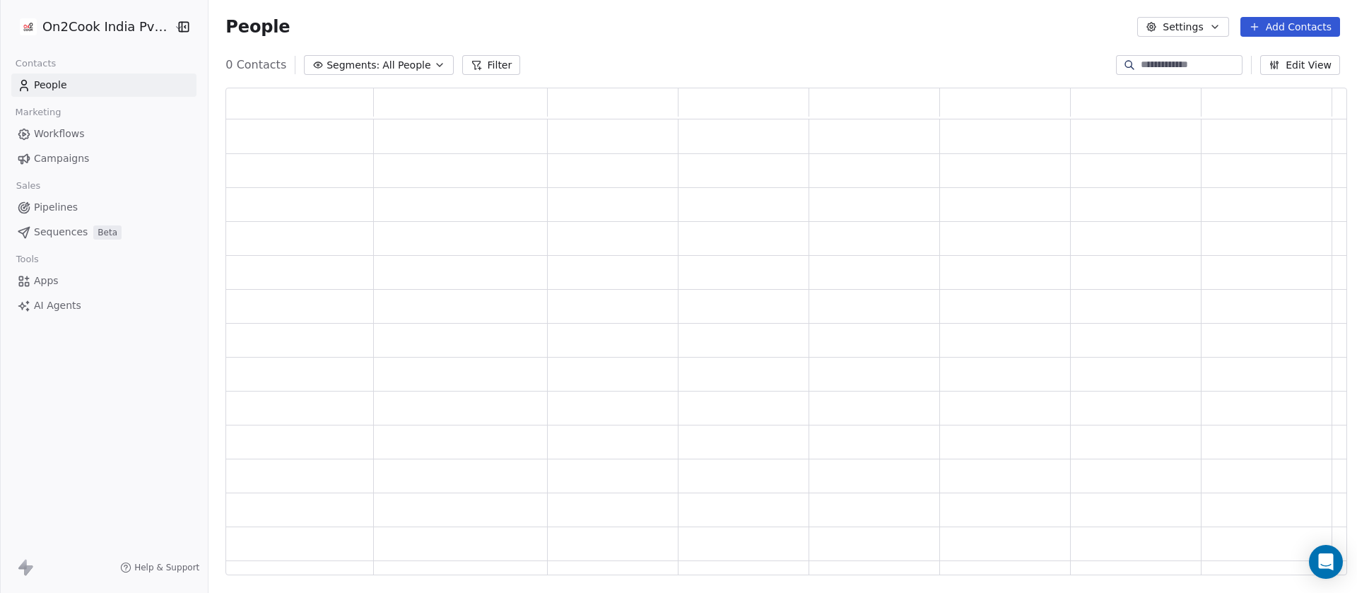
scroll to position [472, 1104]
click at [1140, 59] on input at bounding box center [1189, 65] width 99 height 14
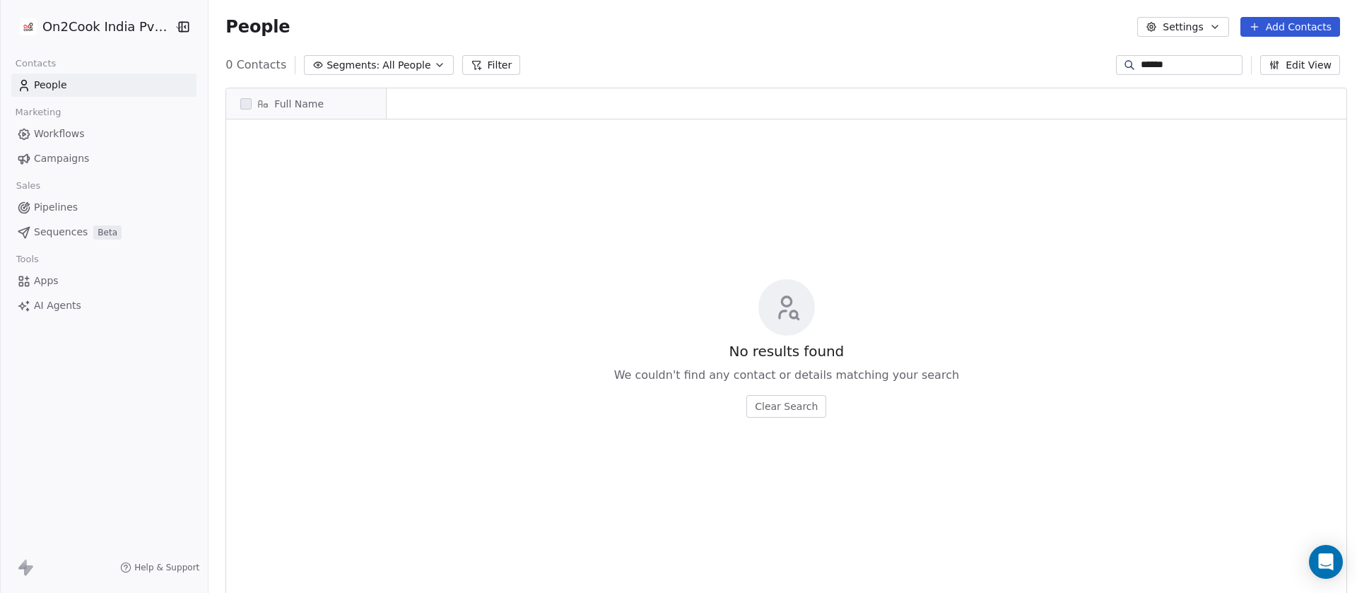
scroll to position [506, 1138]
type input "******"
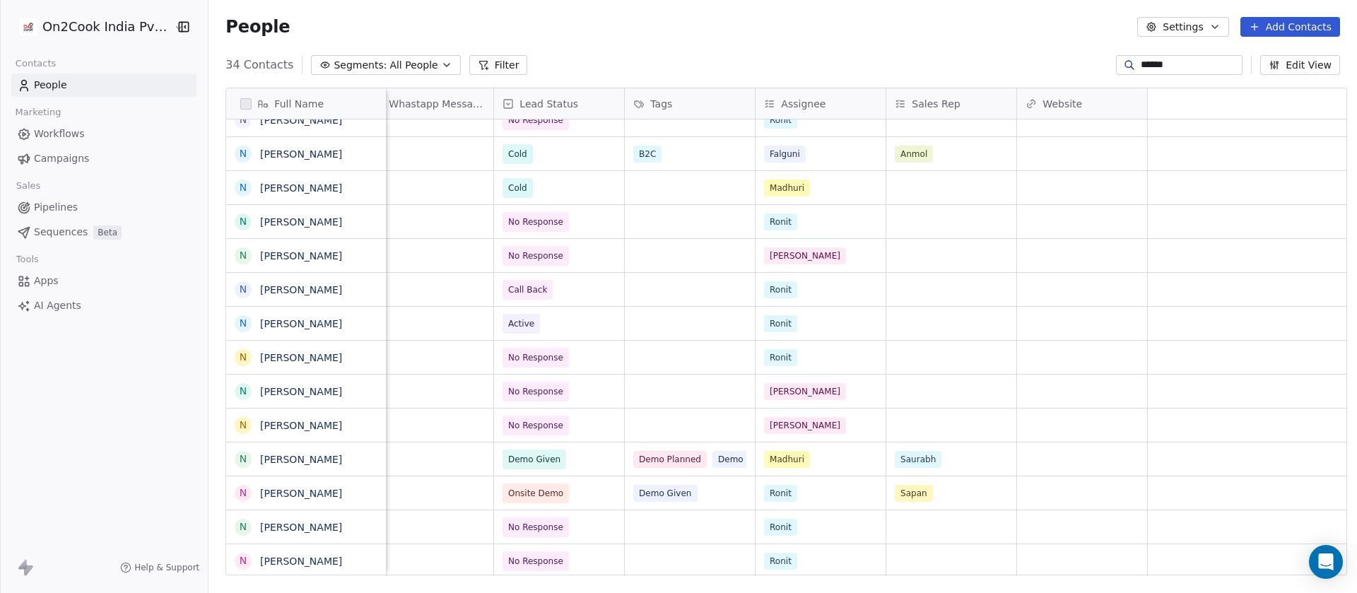
scroll to position [0, 0]
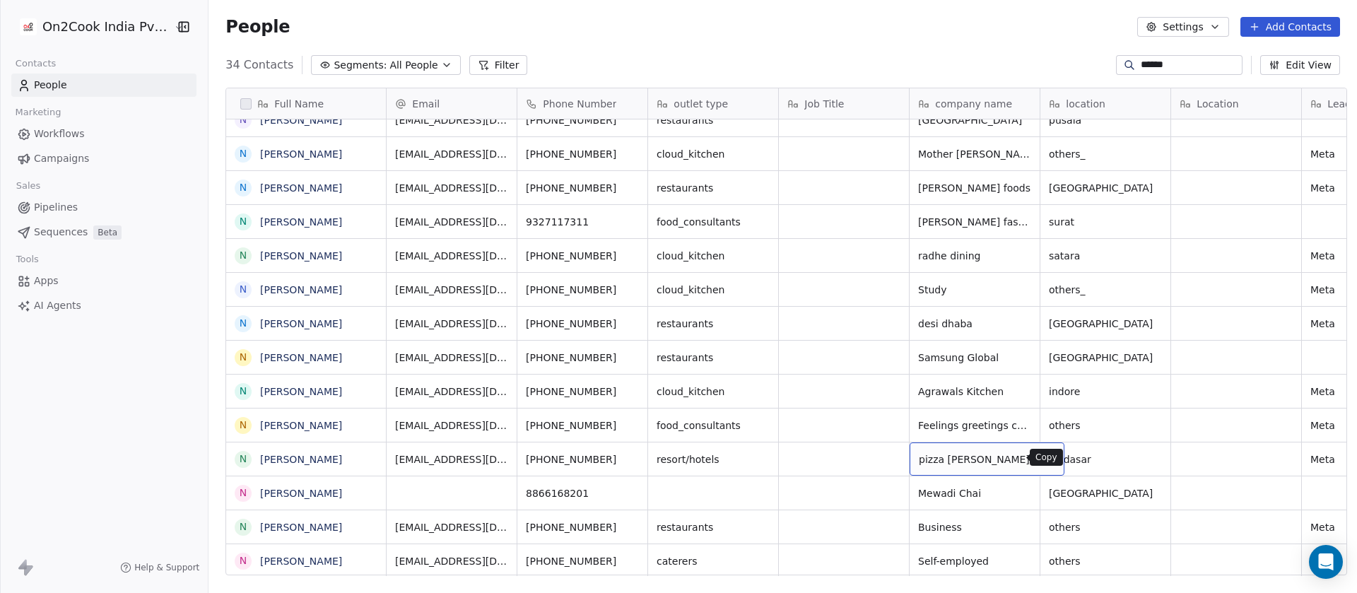
click at [1041, 458] on icon "grid" at bounding box center [1046, 456] width 11 height 11
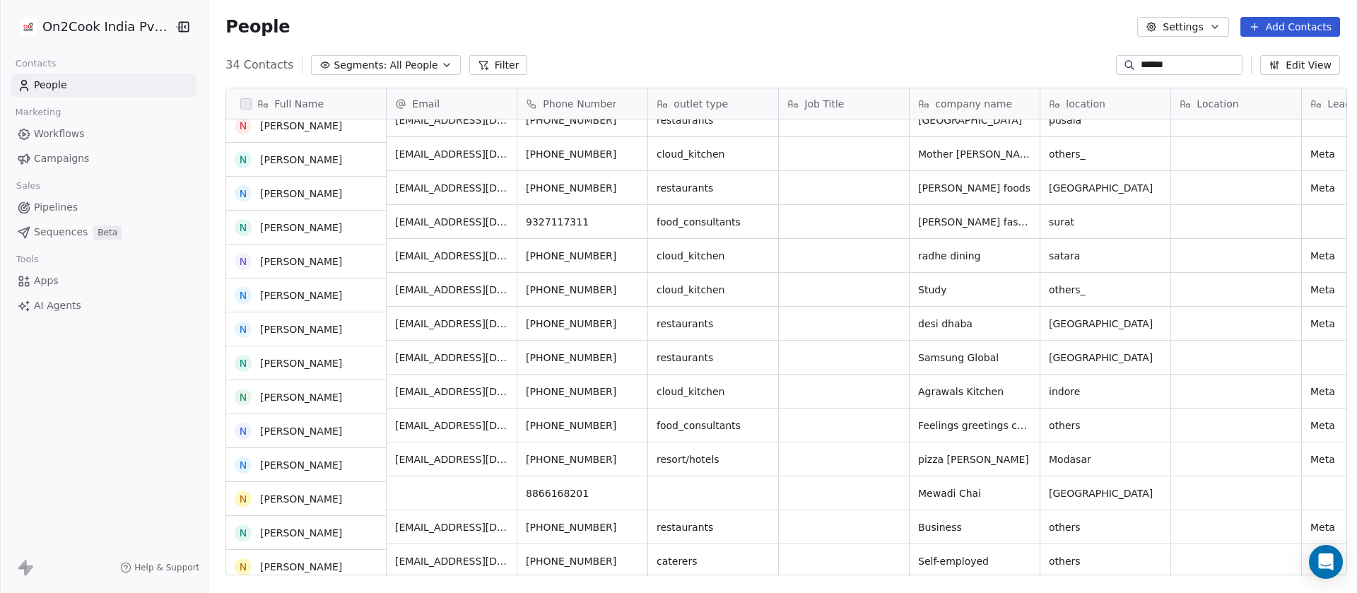
scroll to position [283, 0]
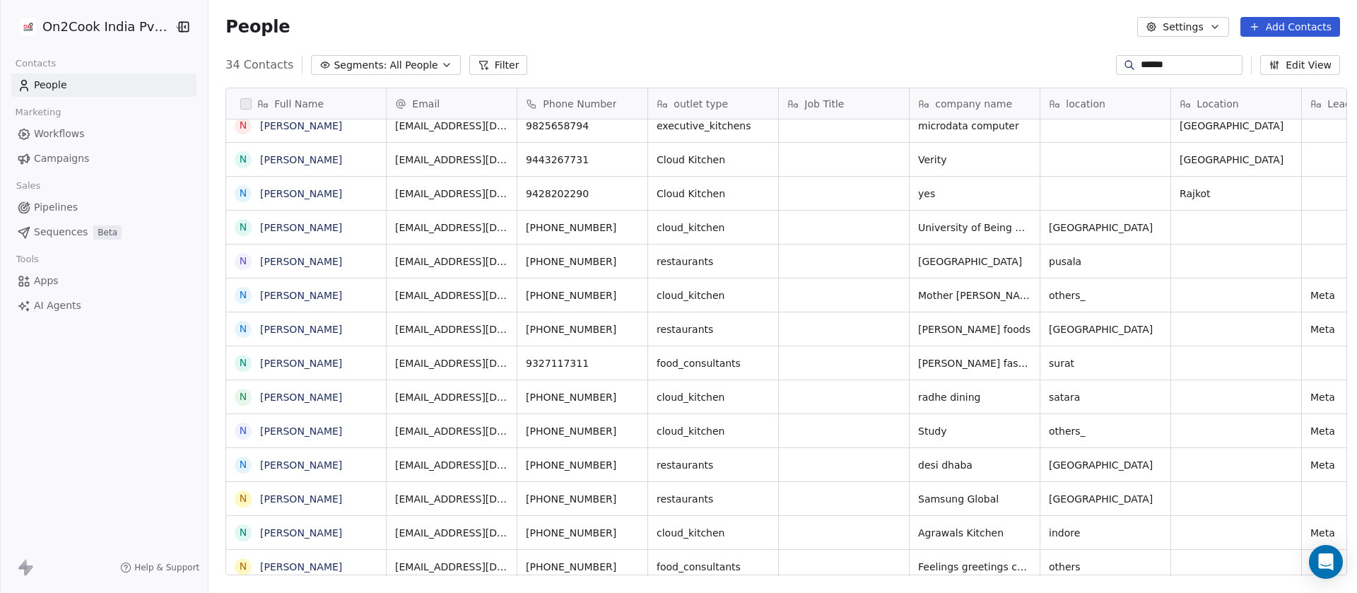
click at [389, 59] on span "All People" at bounding box center [413, 65] width 48 height 15
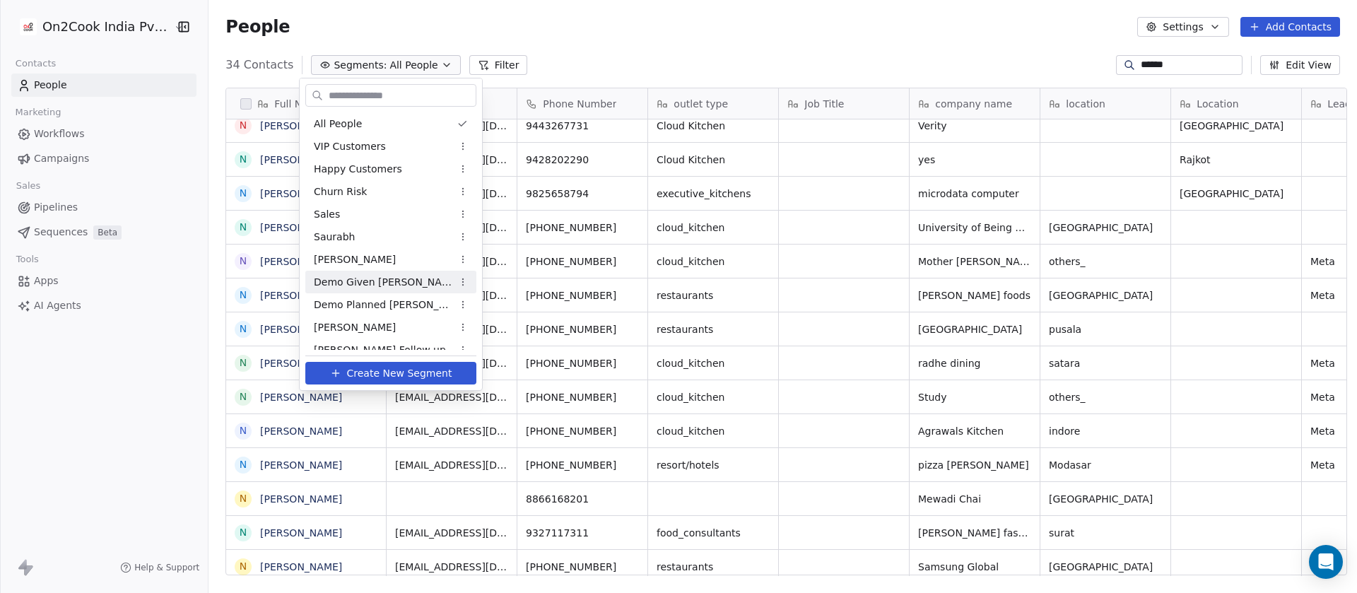
click at [365, 277] on span "Demo Given Sam" at bounding box center [383, 282] width 138 height 15
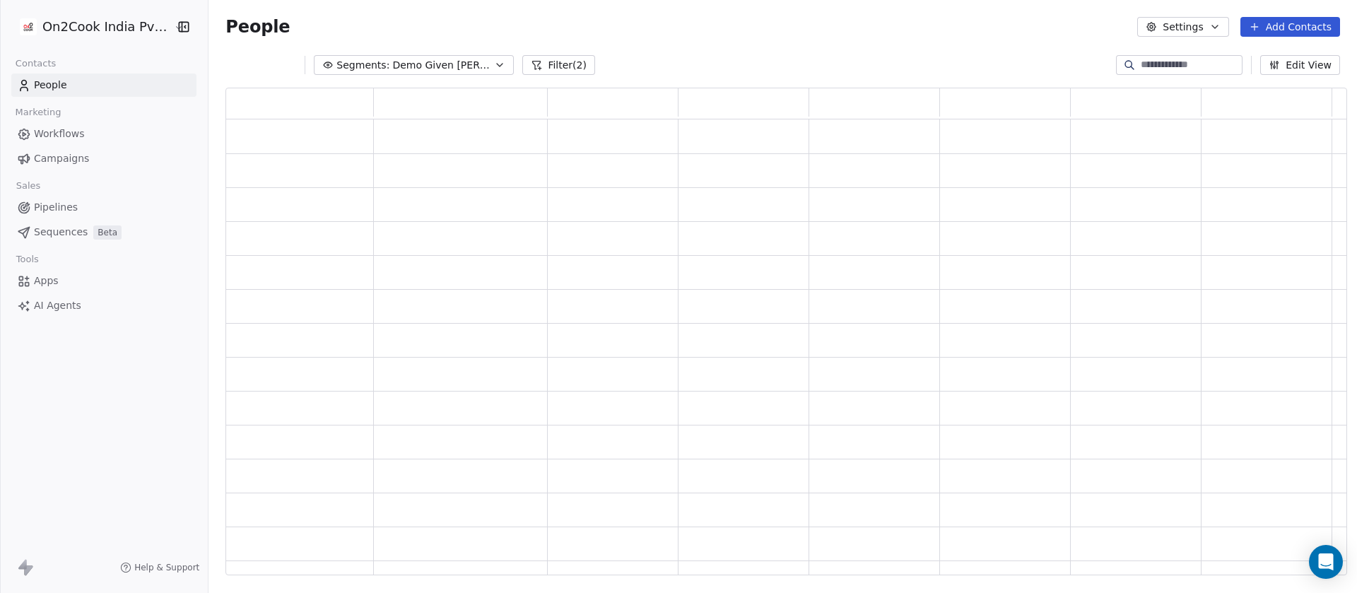
scroll to position [472, 1104]
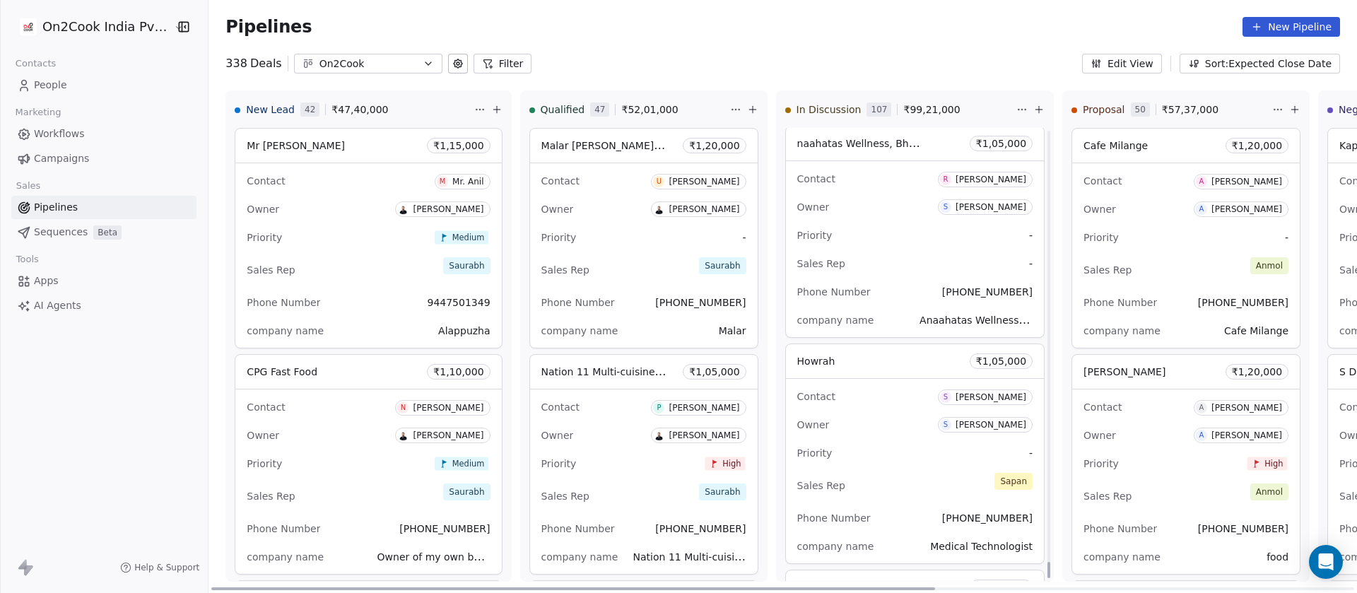
scroll to position [11999, 0]
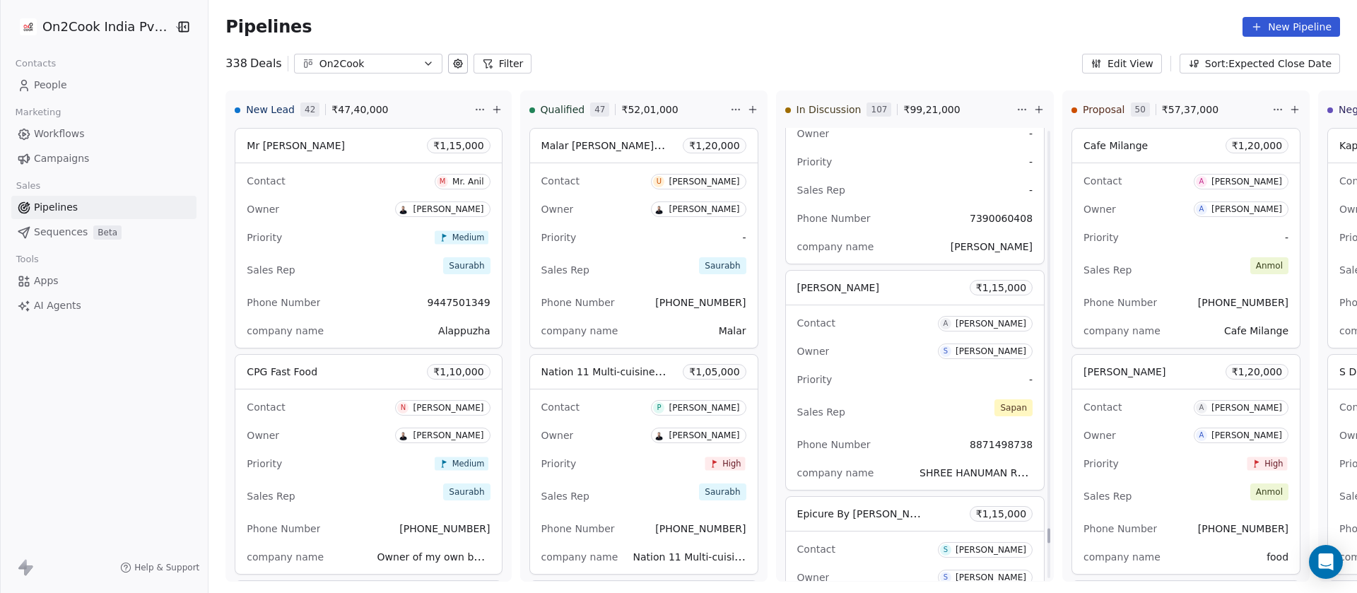
click at [491, 58] on button "Filter" at bounding box center [502, 64] width 59 height 20
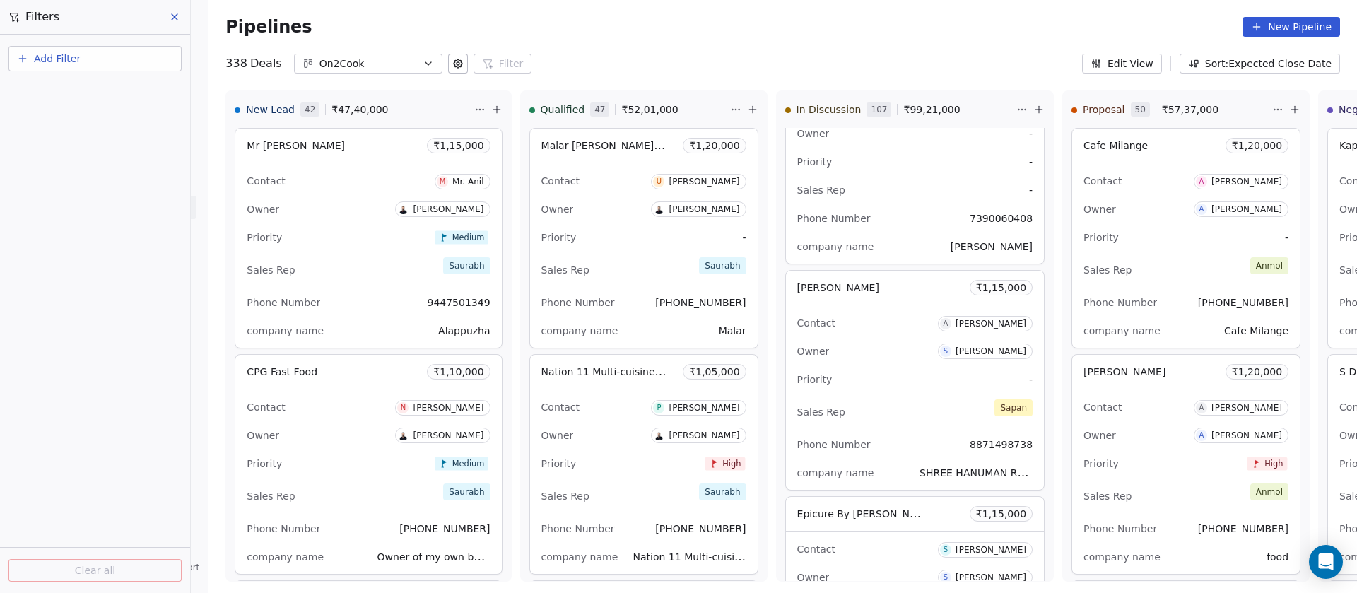
click at [143, 55] on button "Add Filter" at bounding box center [94, 58] width 173 height 25
click at [114, 86] on div "Deal properties" at bounding box center [94, 92] width 143 height 15
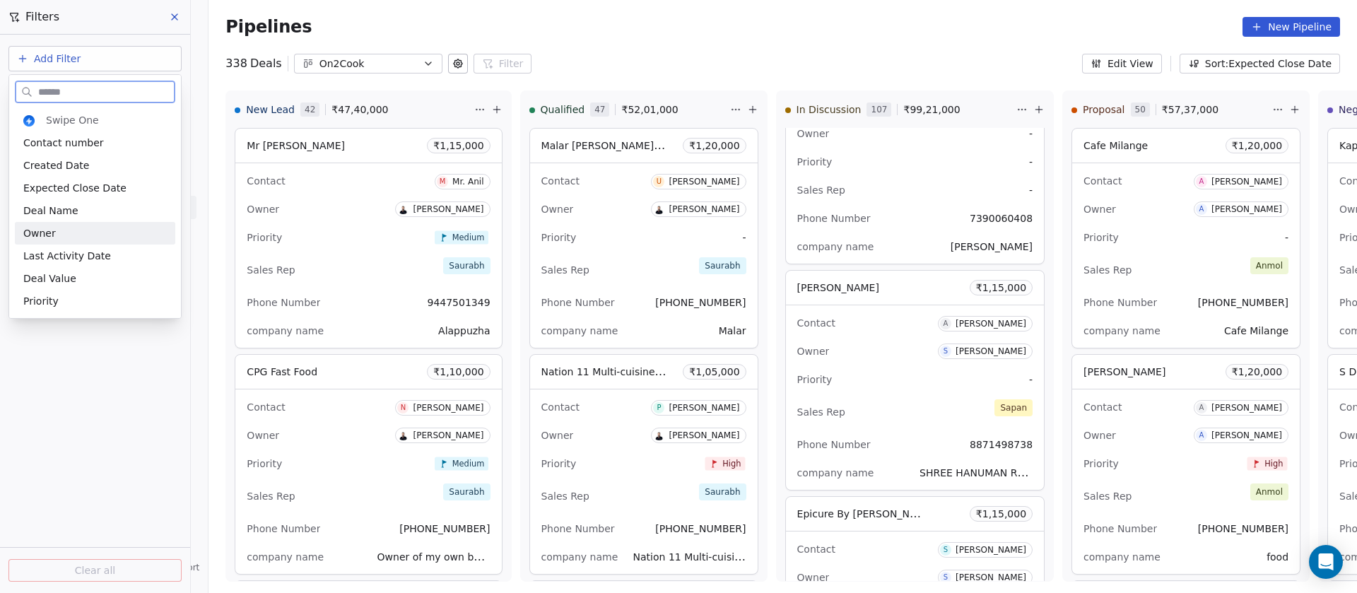
click at [94, 226] on div "Owner" at bounding box center [94, 233] width 143 height 14
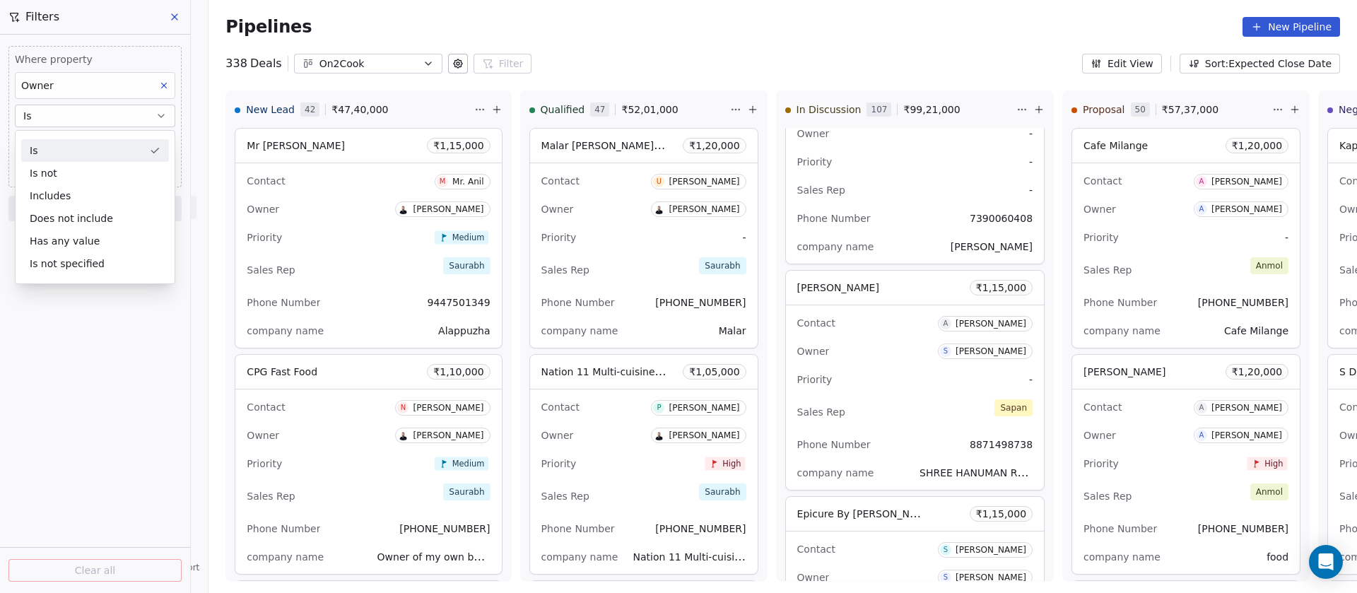
click at [93, 145] on div "Is" at bounding box center [95, 150] width 148 height 23
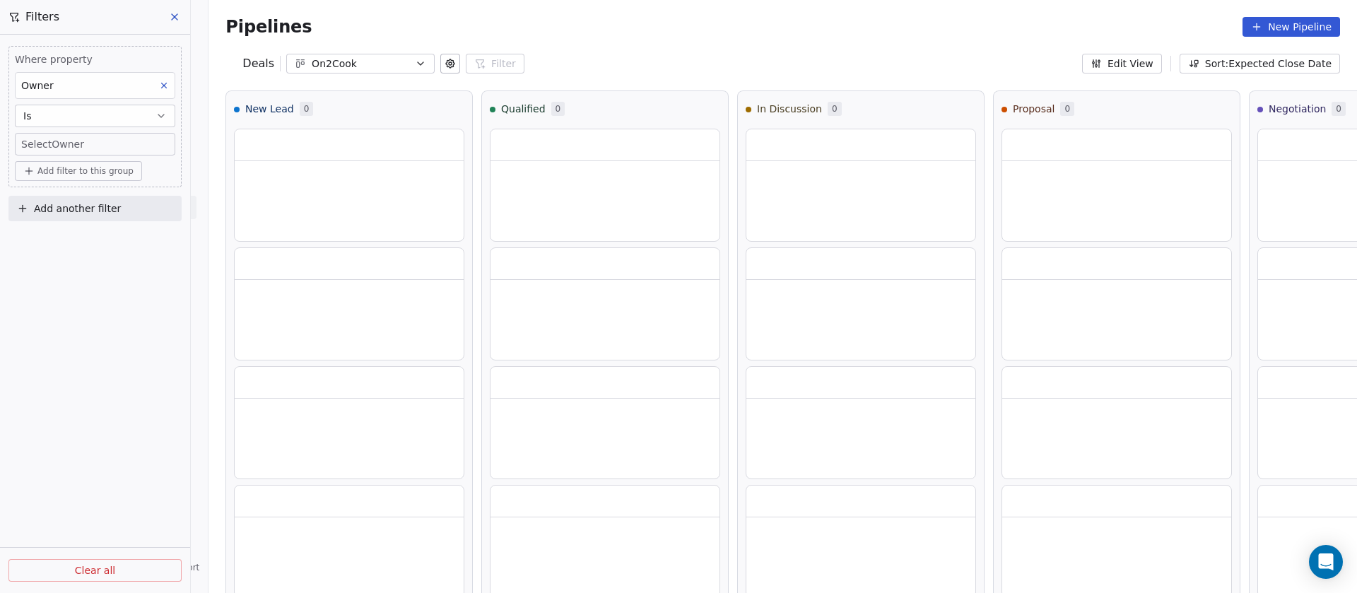
click at [82, 148] on body "On2Cook India Pvt. Ltd. Contacts People Marketing Workflows Campaigns Sales Pip…" at bounding box center [678, 296] width 1357 height 593
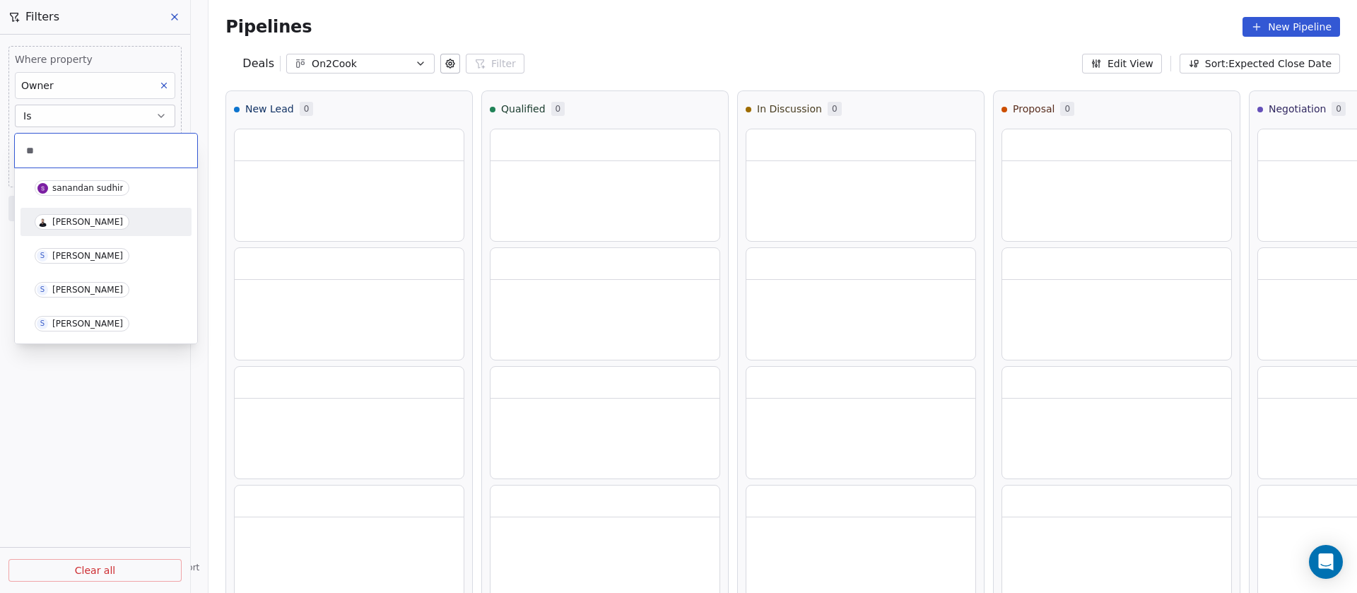
type input "**"
click at [86, 218] on div "[PERSON_NAME]" at bounding box center [87, 222] width 71 height 10
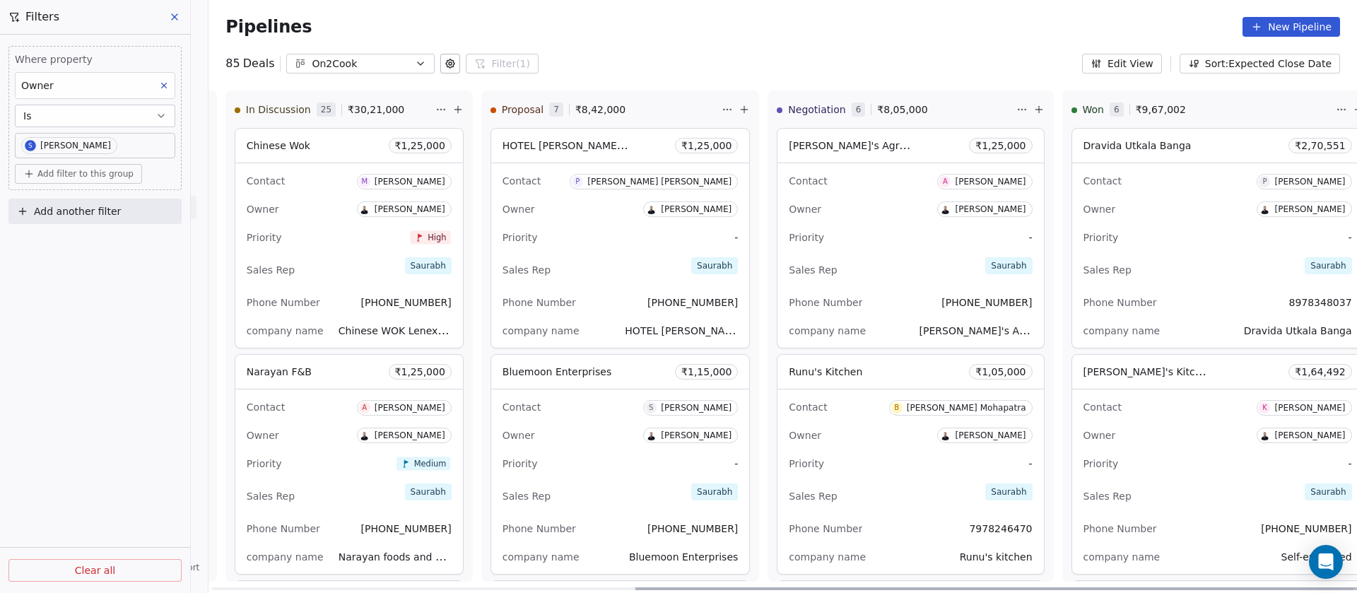
scroll to position [0, 674]
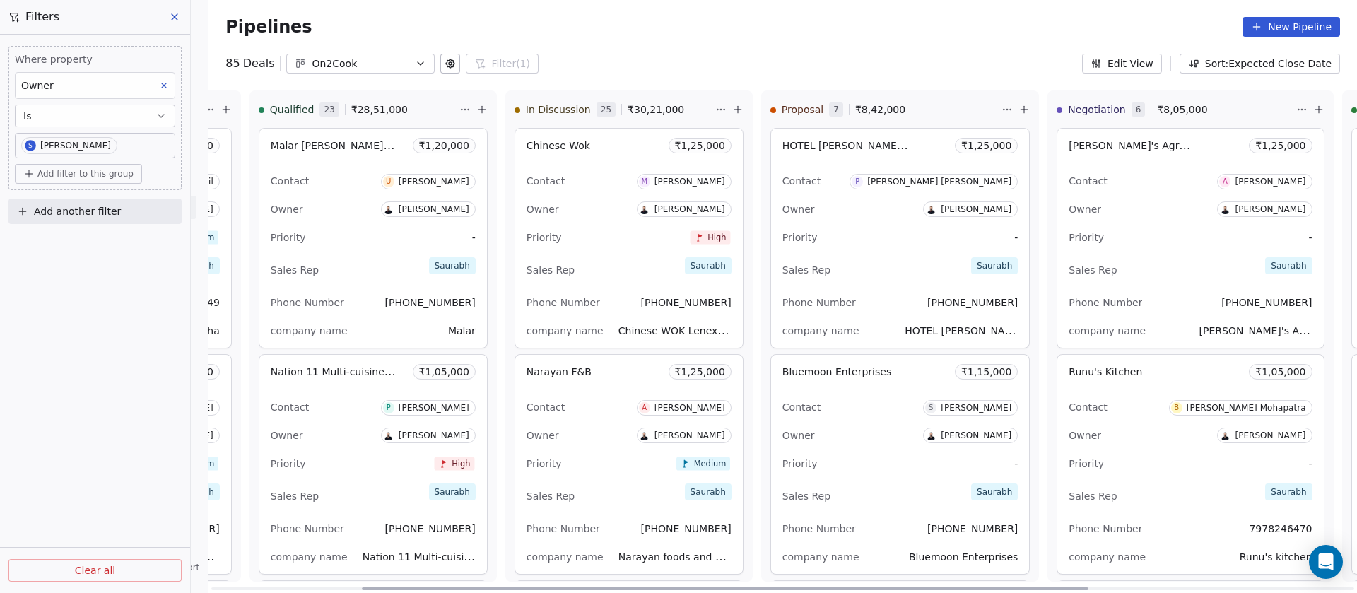
drag, startPoint x: 656, startPoint y: 588, endPoint x: 749, endPoint y: 537, distance: 106.2
click at [805, 587] on div at bounding box center [725, 588] width 726 height 3
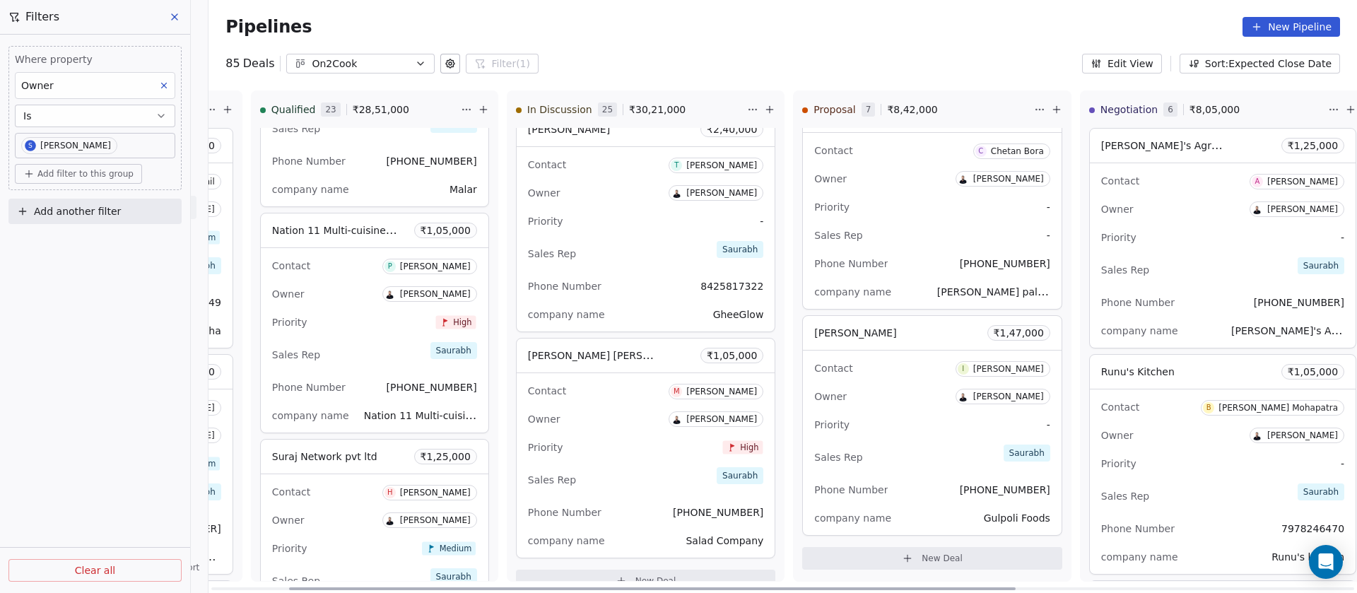
scroll to position [0, 0]
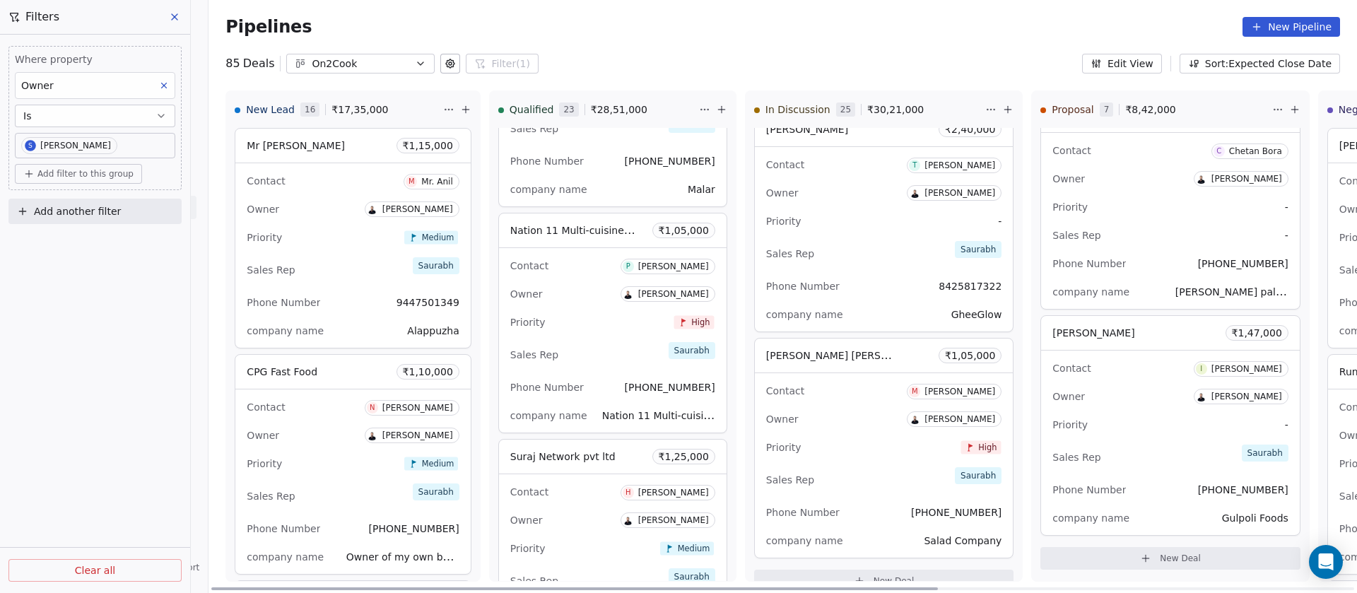
drag, startPoint x: 612, startPoint y: 586, endPoint x: 228, endPoint y: 586, distance: 383.6
click at [228, 587] on div at bounding box center [574, 588] width 726 height 3
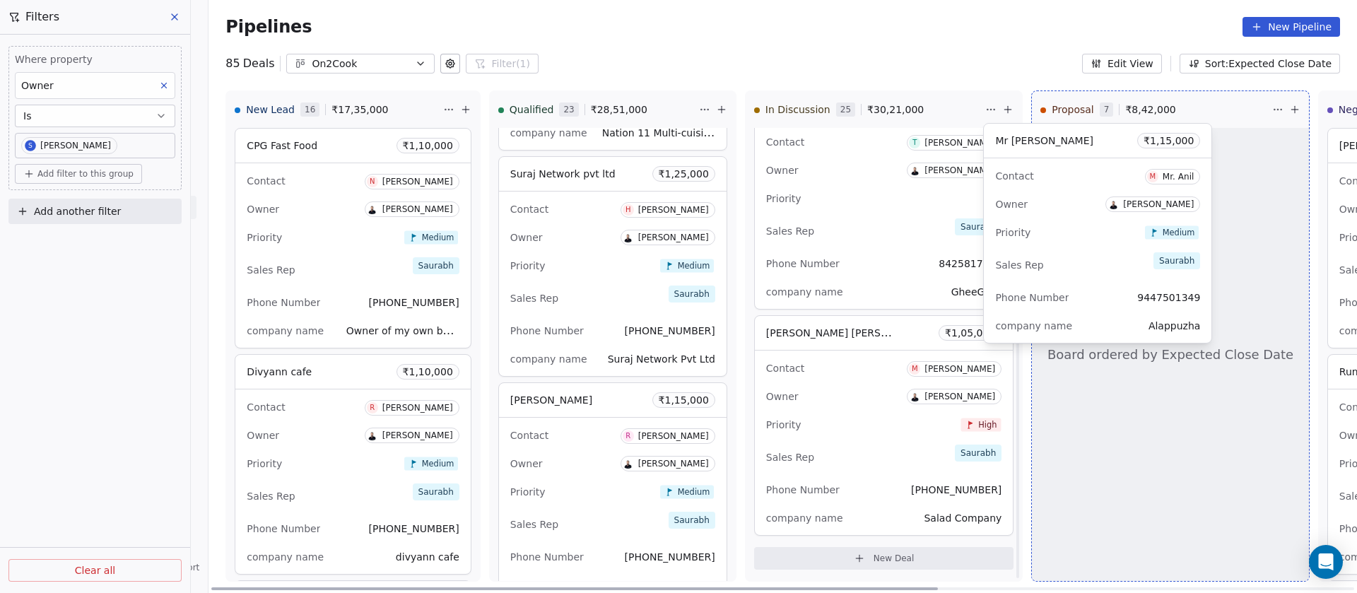
scroll to position [1387, 0]
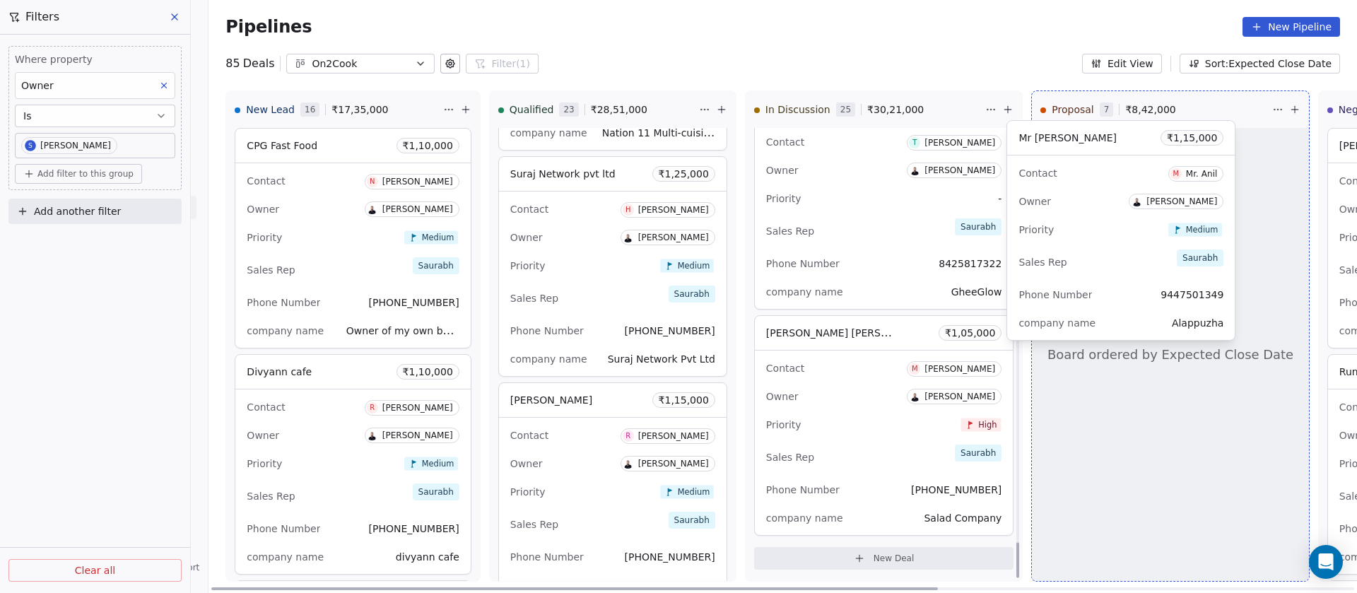
drag, startPoint x: 295, startPoint y: 255, endPoint x: 1073, endPoint y: 247, distance: 777.9
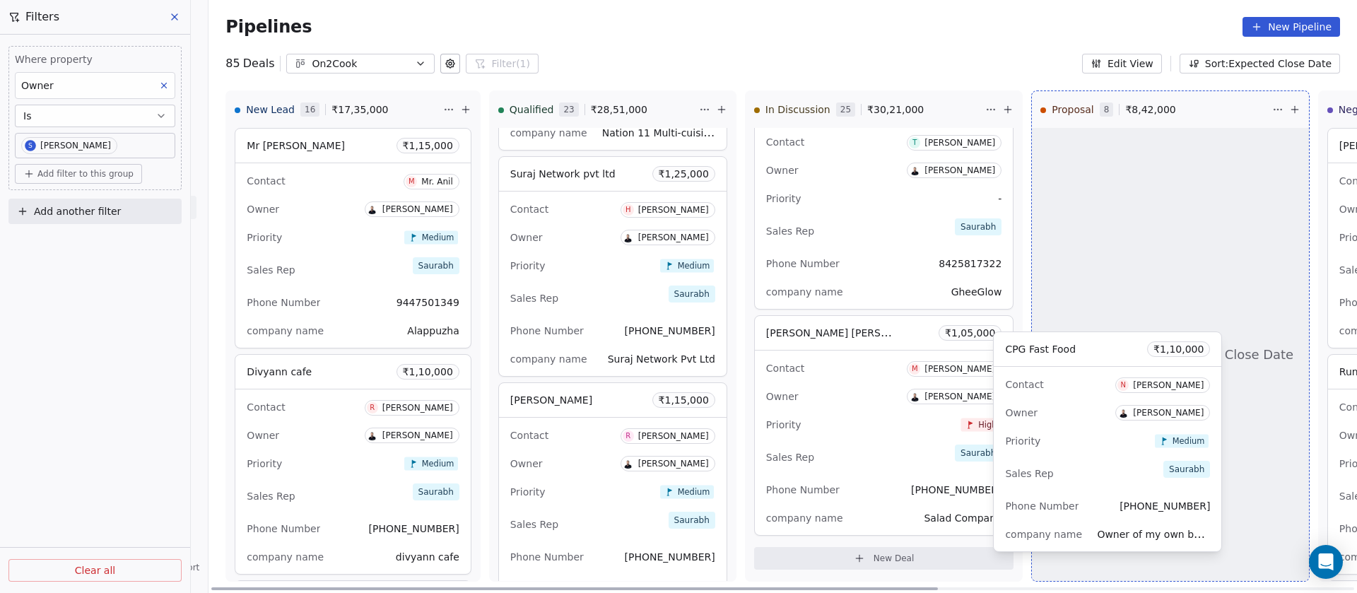
drag, startPoint x: 300, startPoint y: 401, endPoint x: 1065, endPoint y: 378, distance: 765.5
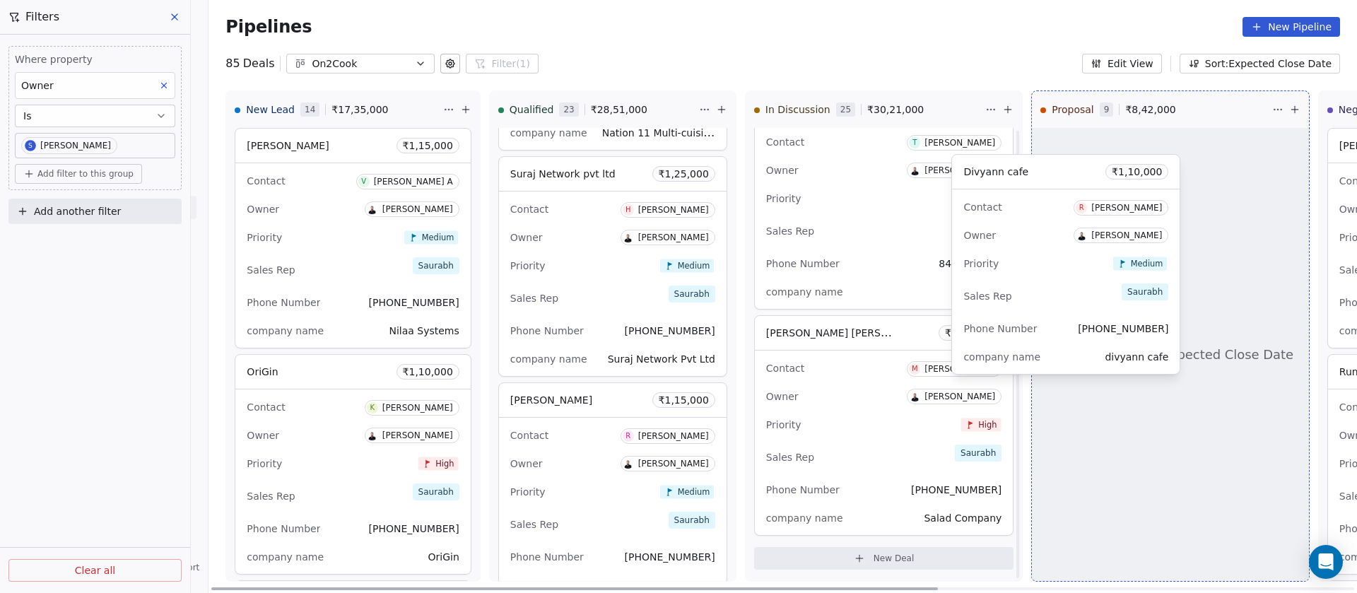
scroll to position [5230, 0]
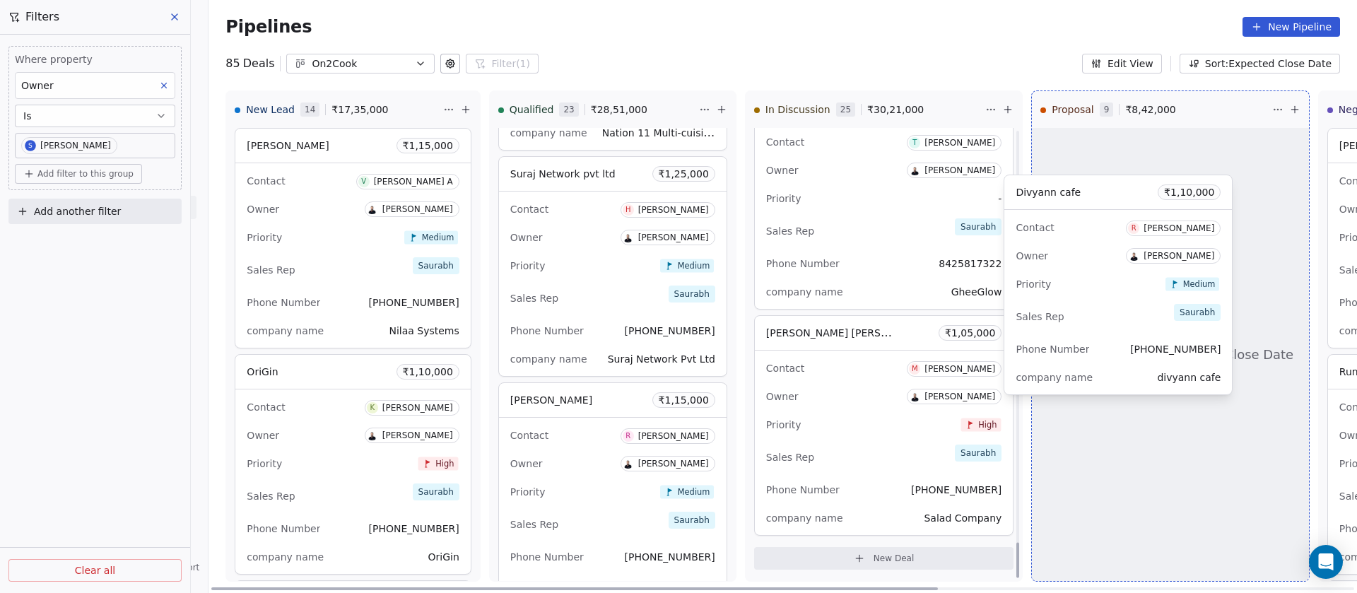
drag, startPoint x: 314, startPoint y: 268, endPoint x: 1090, endPoint y: 314, distance: 777.2
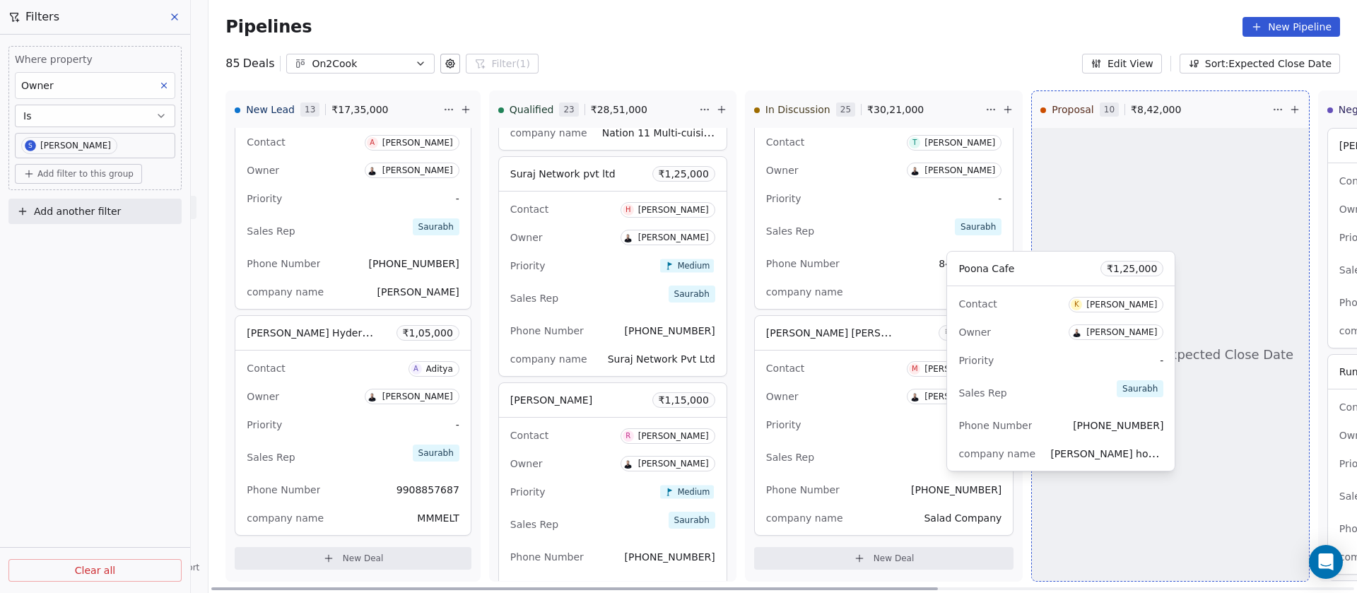
scroll to position [2300, 0]
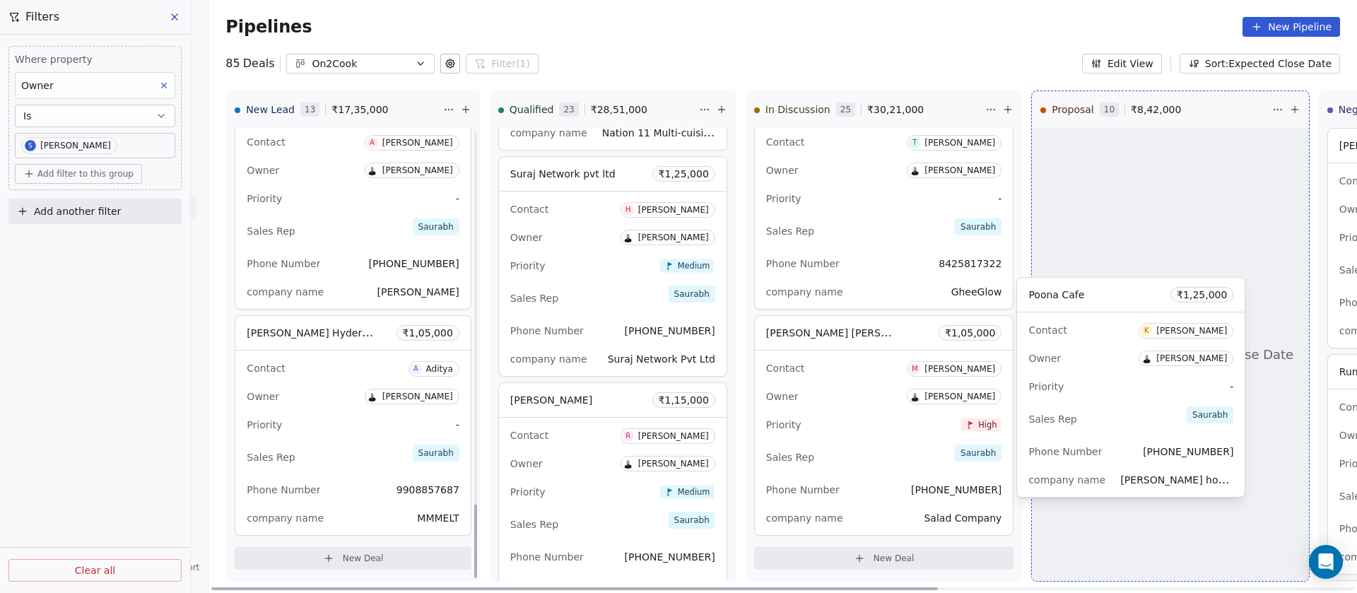
drag, startPoint x: 317, startPoint y: 434, endPoint x: 1105, endPoint y: 396, distance: 789.4
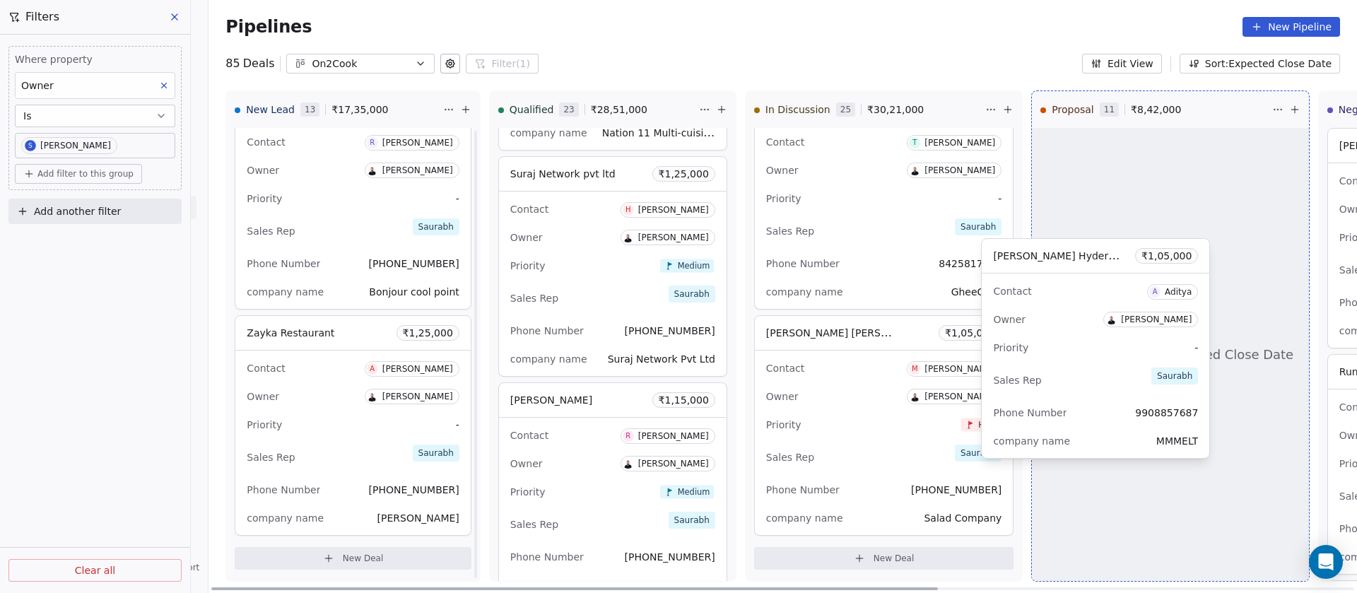
scroll to position [2074, 0]
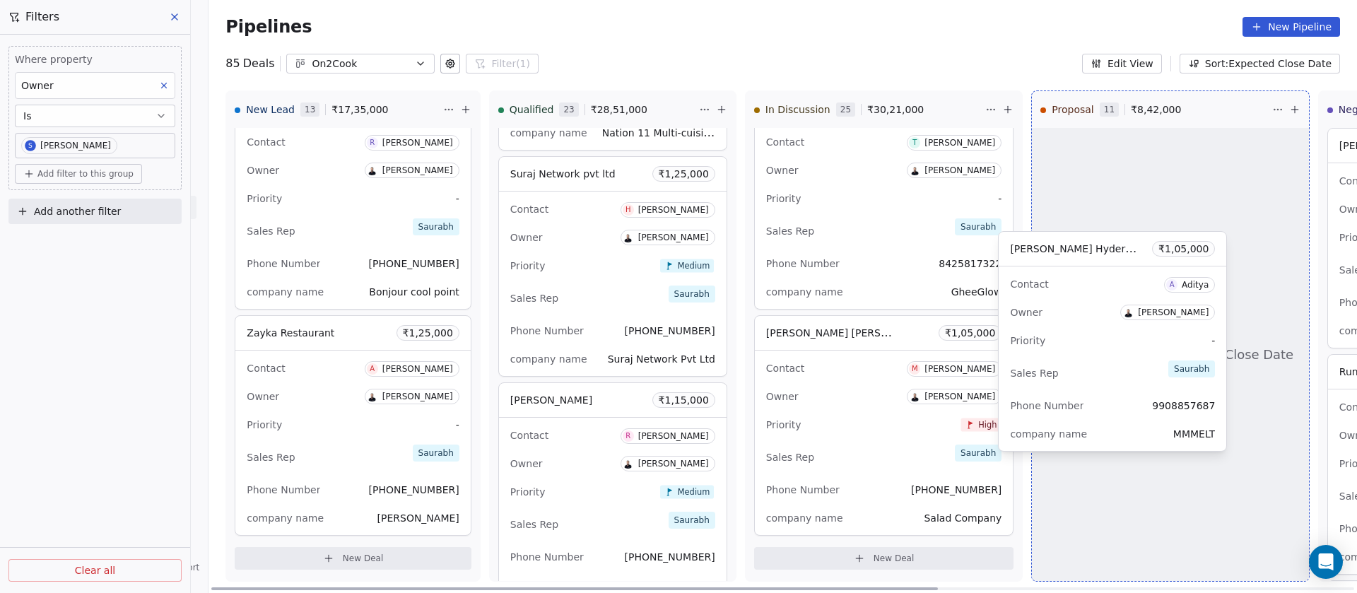
drag, startPoint x: 313, startPoint y: 420, endPoint x: 1083, endPoint y: 336, distance: 774.7
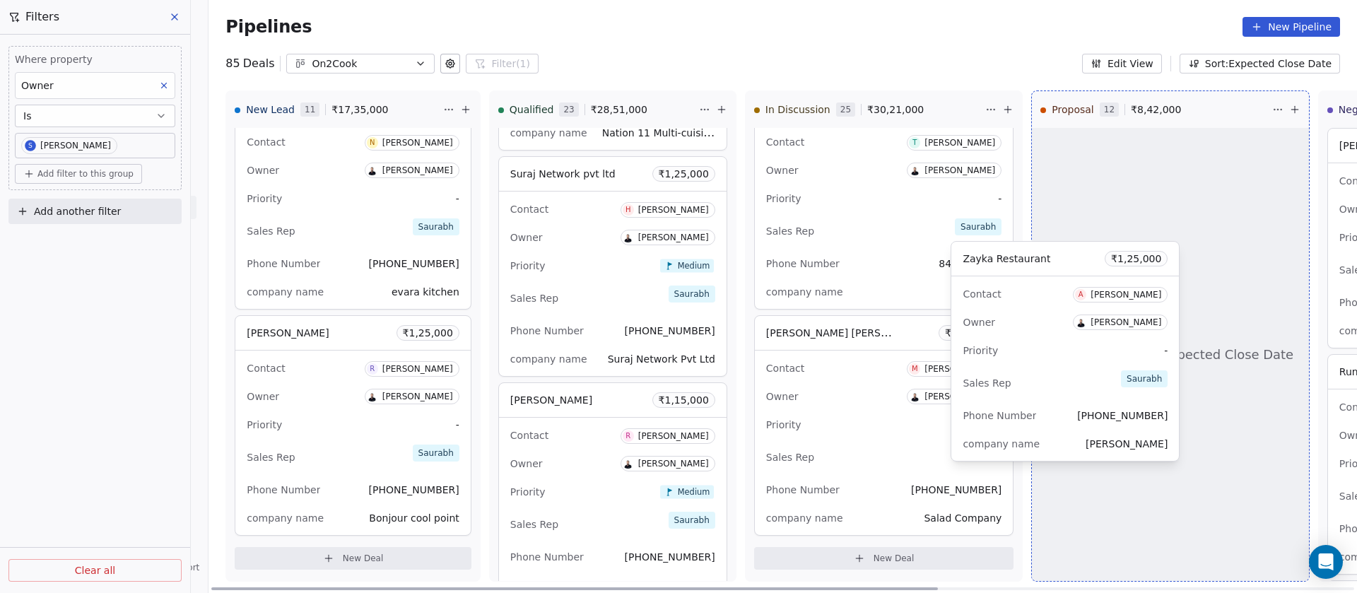
scroll to position [1848, 0]
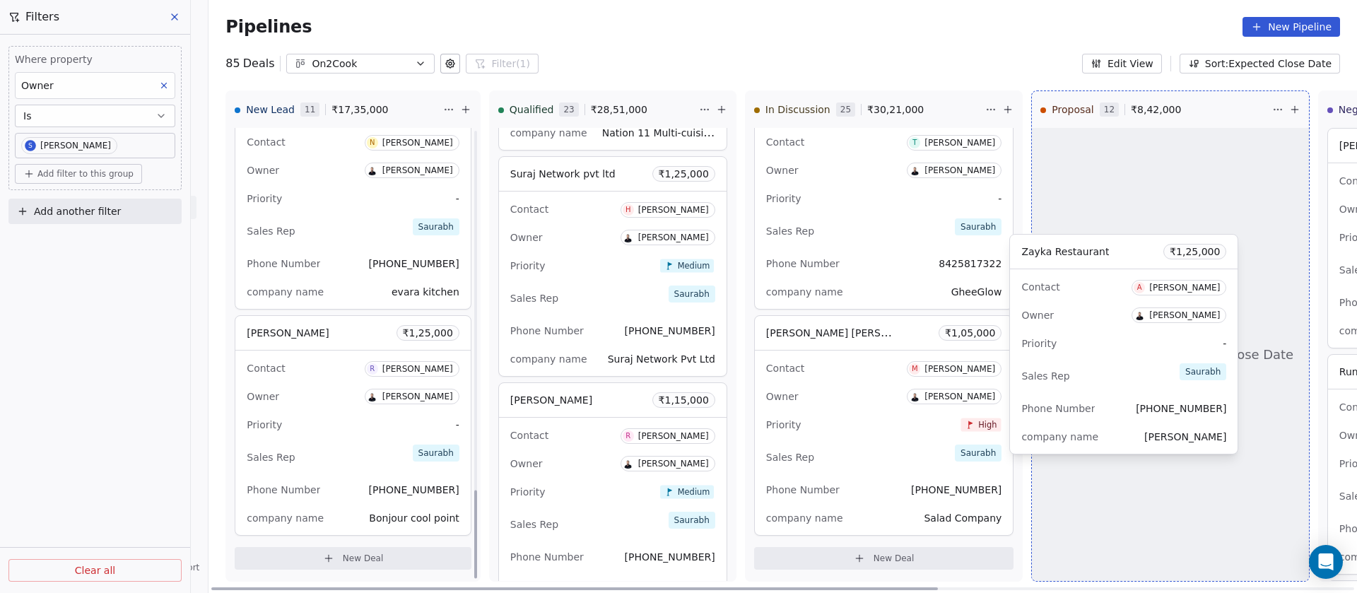
drag, startPoint x: 307, startPoint y: 408, endPoint x: 1089, endPoint y: 326, distance: 785.6
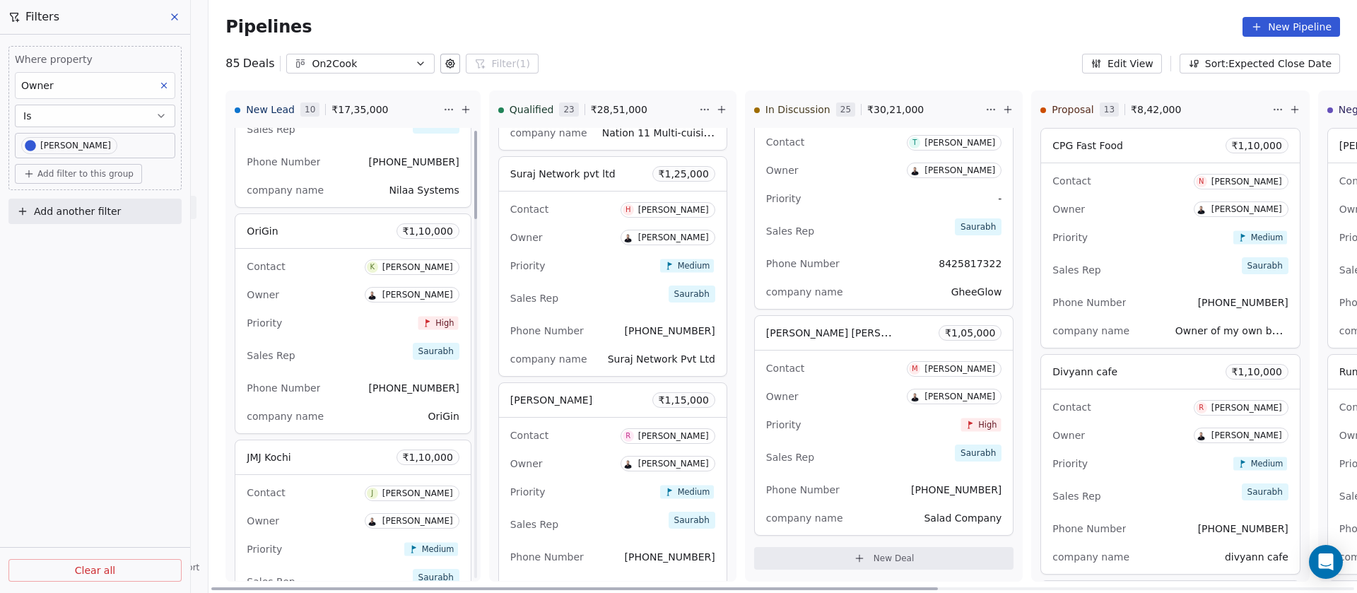
scroll to position [0, 0]
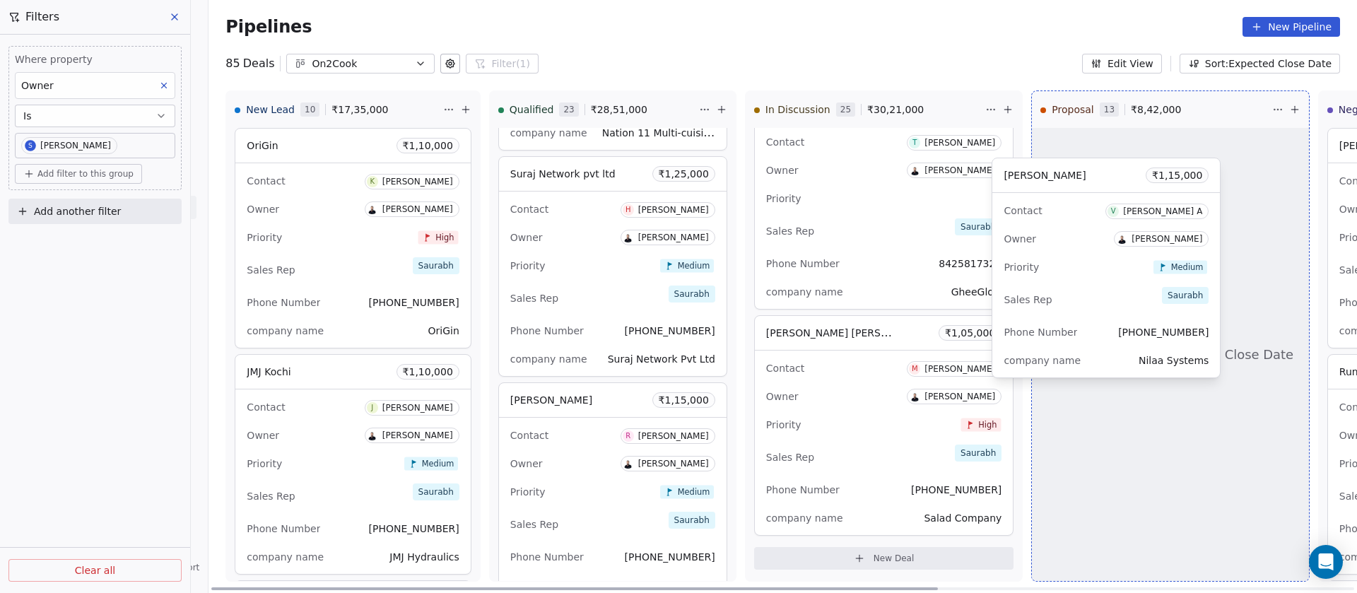
drag, startPoint x: 322, startPoint y: 300, endPoint x: 1095, endPoint y: 338, distance: 773.9
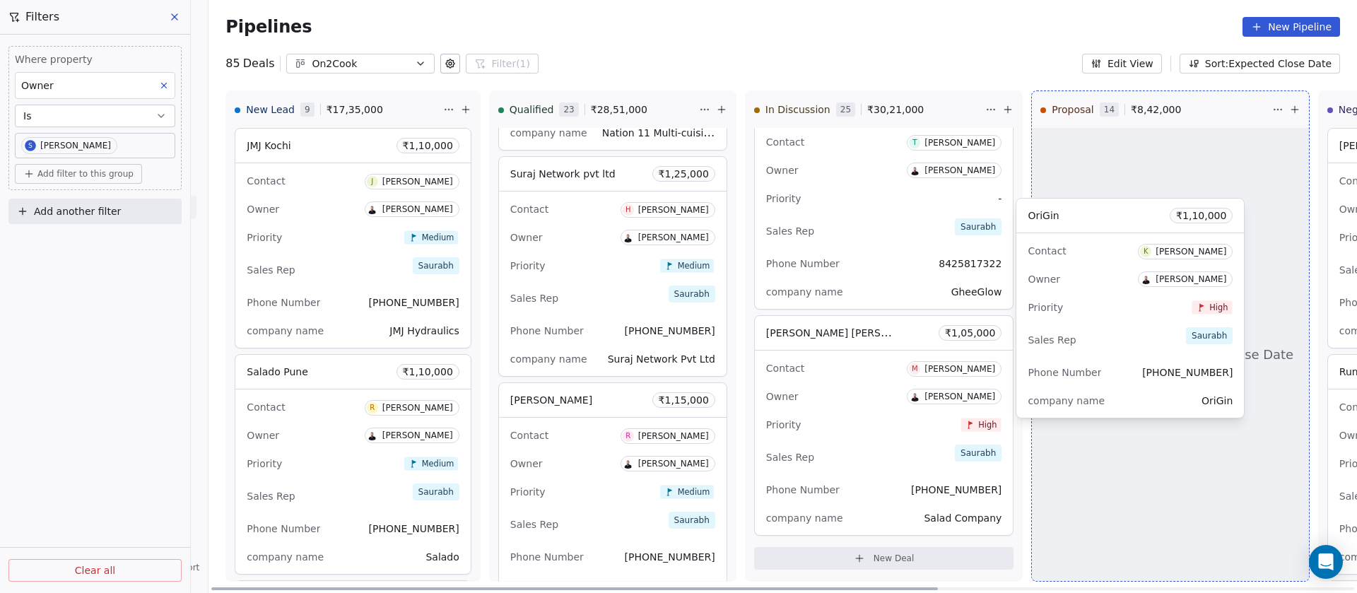
drag, startPoint x: 306, startPoint y: 257, endPoint x: 1094, endPoint y: 327, distance: 790.9
